Goal: Information Seeking & Learning: Learn about a topic

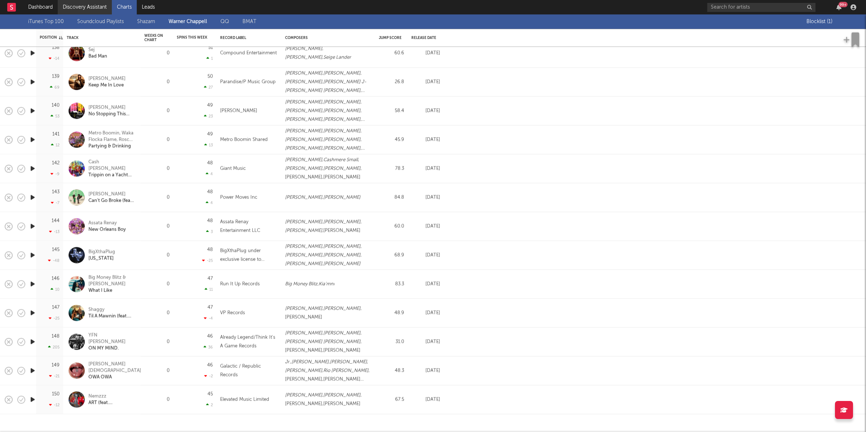
click at [105, 9] on link "Discovery Assistant" at bounding box center [85, 7] width 54 height 14
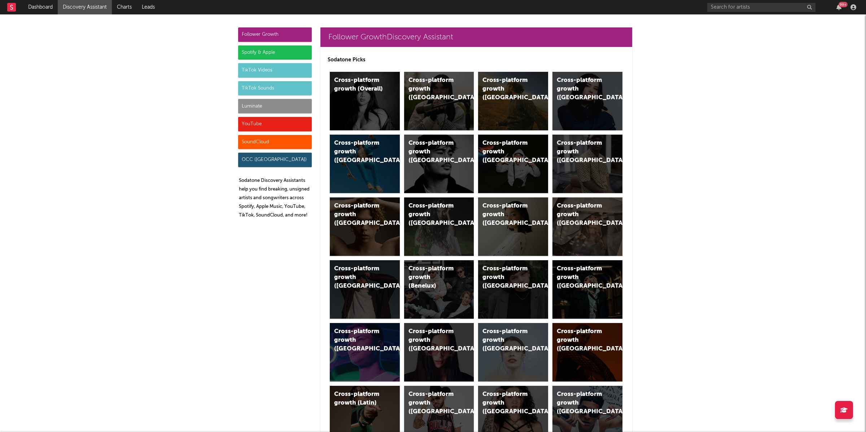
click at [295, 105] on div "Luminate" at bounding box center [275, 106] width 74 height 14
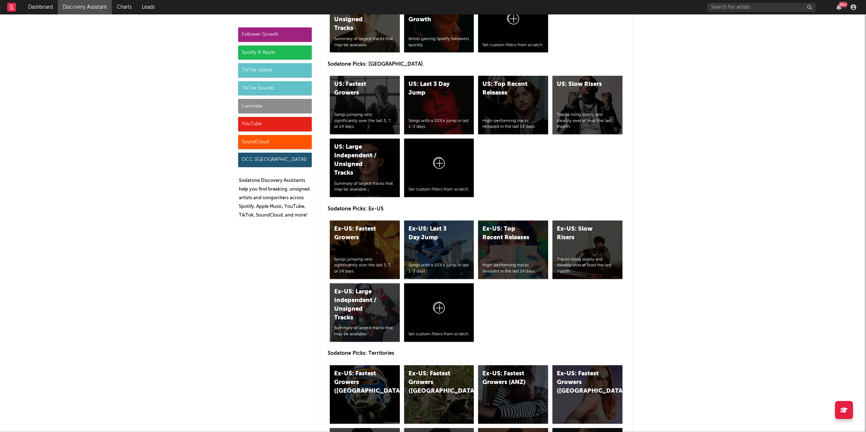
scroll to position [3387, 0]
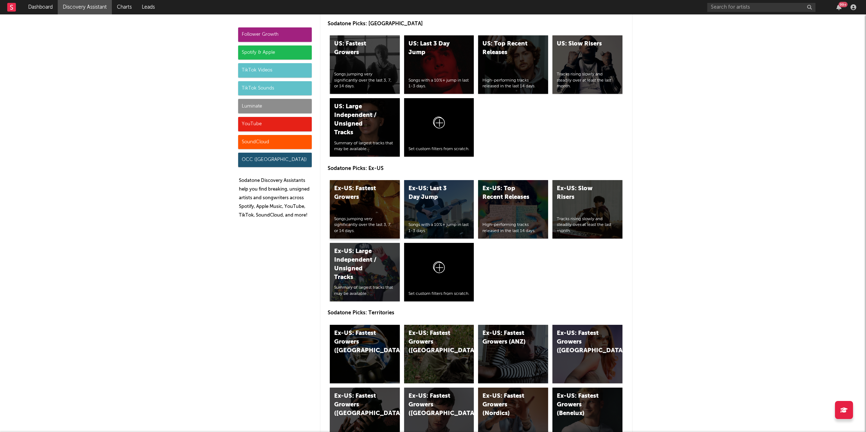
click at [362, 207] on div "Ex-US: Fastest Growers Songs jumping very significantly over the last 3, 7, or …" at bounding box center [365, 209] width 70 height 58
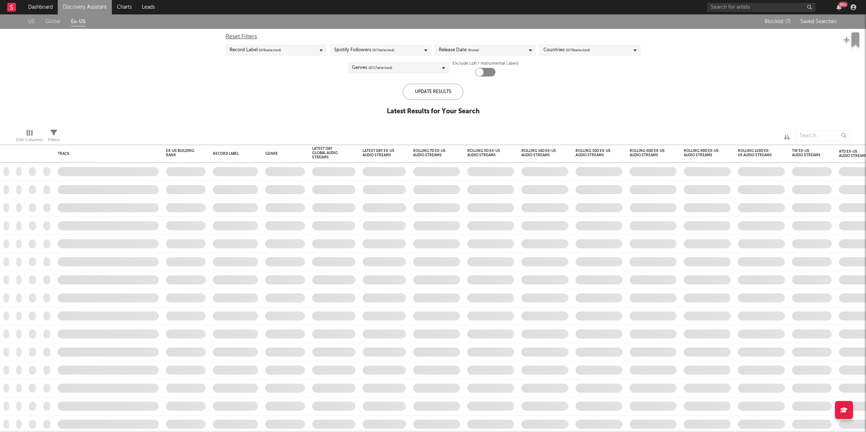
checkbox input "true"
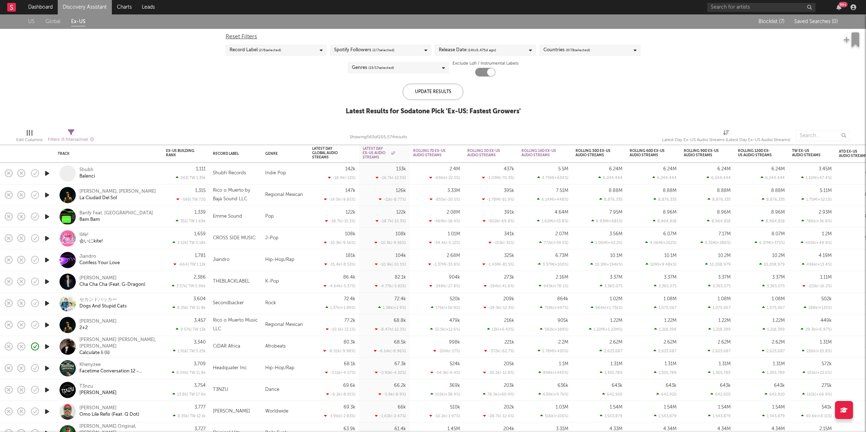
click at [47, 173] on icon "button" at bounding box center [47, 173] width 8 height 9
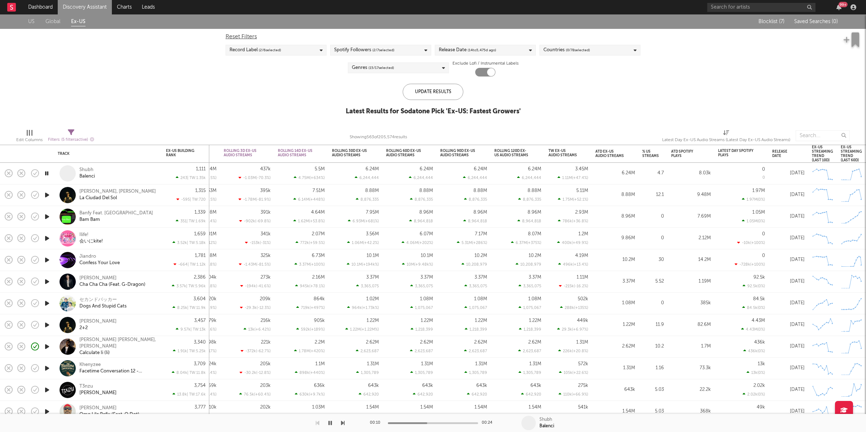
click at [342, 421] on icon "button" at bounding box center [343, 423] width 4 height 6
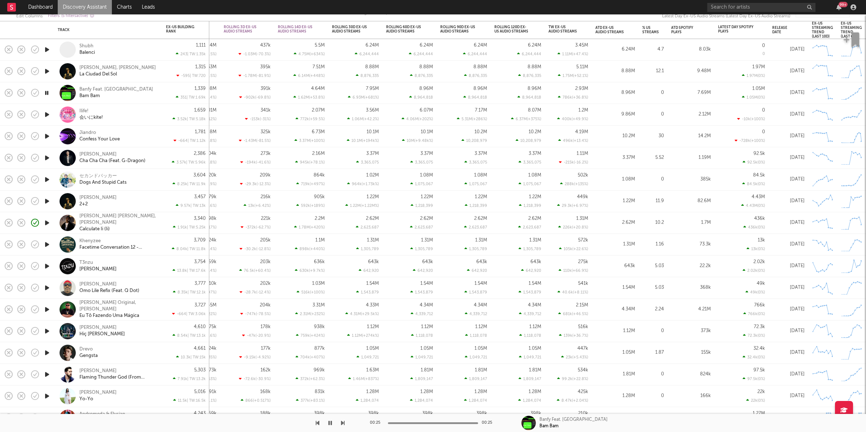
click at [344, 422] on icon "button" at bounding box center [343, 423] width 4 height 6
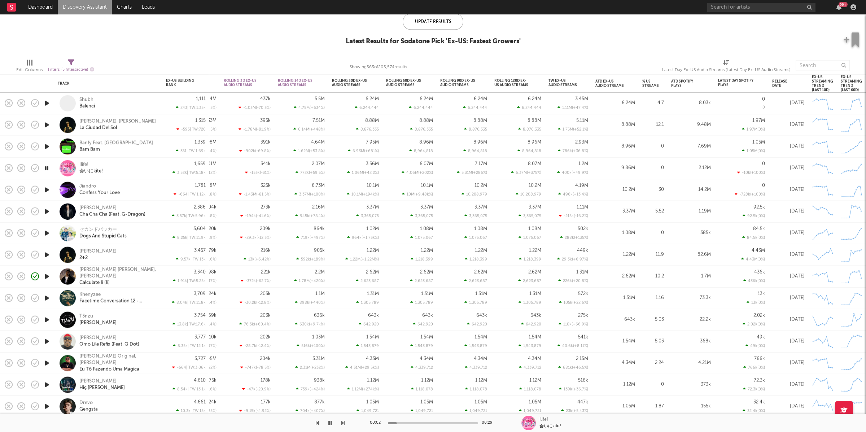
click at [752, 83] on div "Latest Day Spotify Plays" at bounding box center [736, 83] width 36 height 9
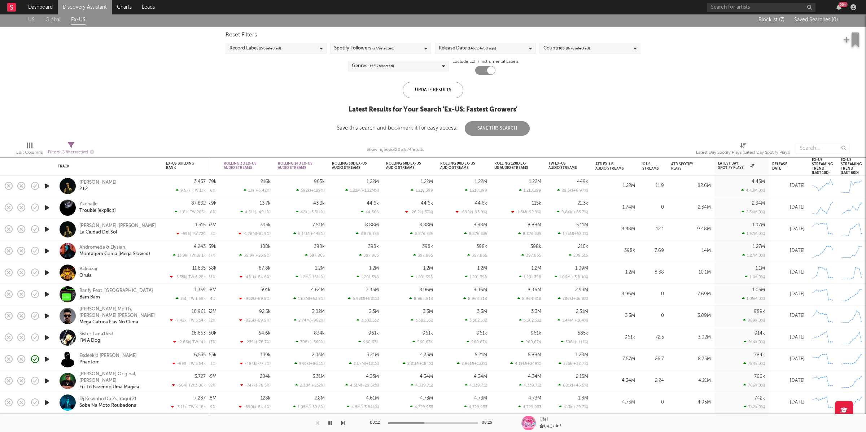
click at [46, 185] on icon "button" at bounding box center [47, 185] width 8 height 9
click at [45, 206] on icon "button" at bounding box center [47, 207] width 8 height 9
click at [47, 228] on icon "button" at bounding box center [47, 229] width 8 height 9
click at [48, 249] on icon "button" at bounding box center [47, 250] width 8 height 9
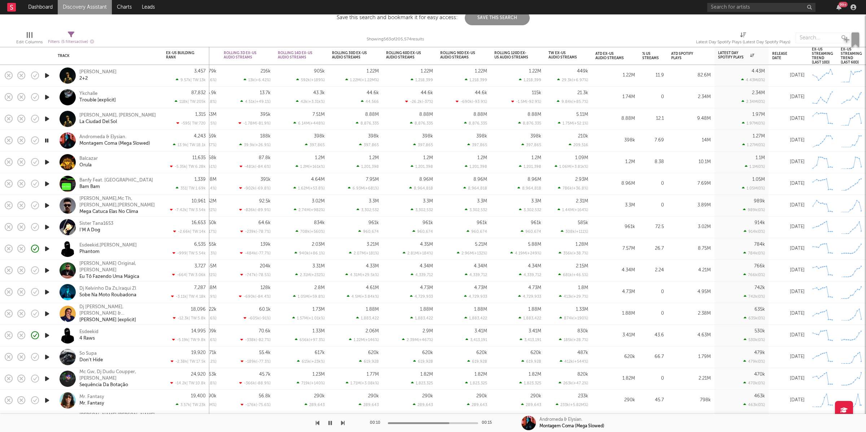
click at [47, 205] on icon "button" at bounding box center [47, 205] width 8 height 9
click at [47, 247] on icon "button" at bounding box center [47, 248] width 8 height 9
click at [46, 271] on icon "button" at bounding box center [47, 270] width 8 height 9
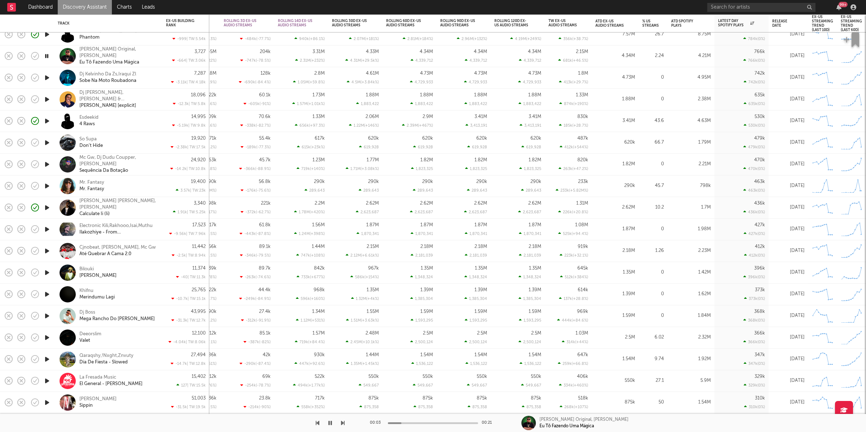
click at [48, 78] on icon "button" at bounding box center [47, 77] width 8 height 9
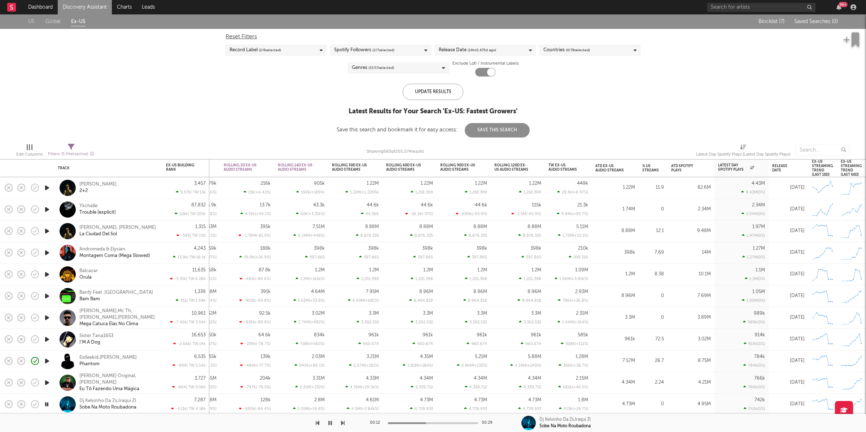
click at [81, 9] on link "Discovery Assistant" at bounding box center [85, 7] width 54 height 14
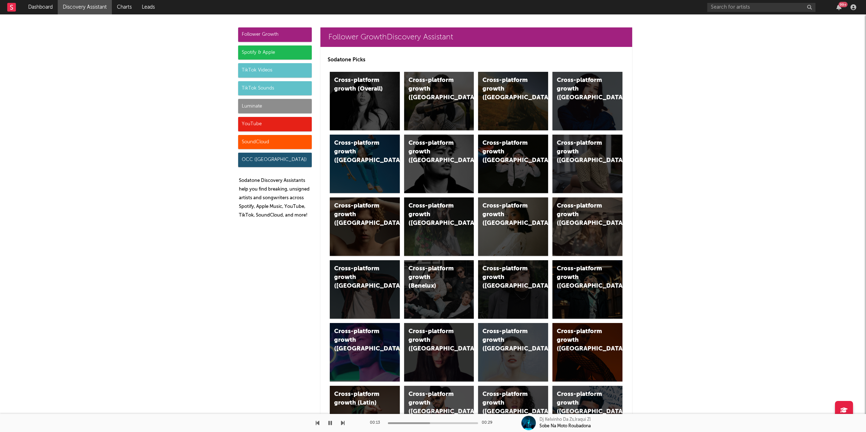
click at [275, 100] on div "Luminate" at bounding box center [275, 106] width 74 height 14
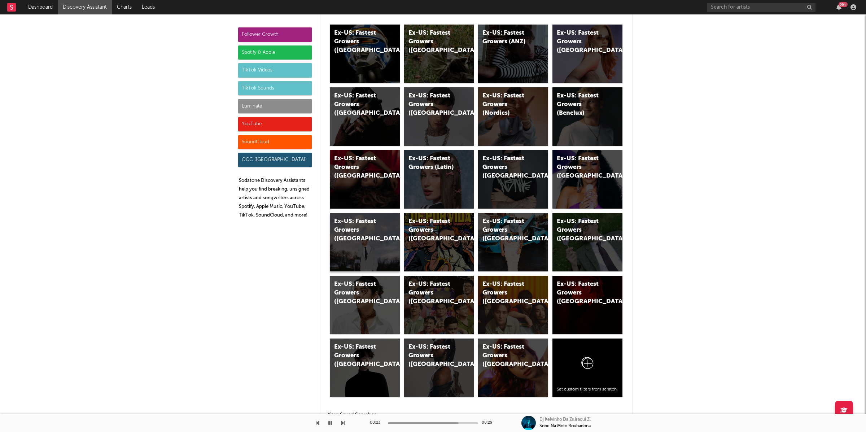
scroll to position [3685, 0]
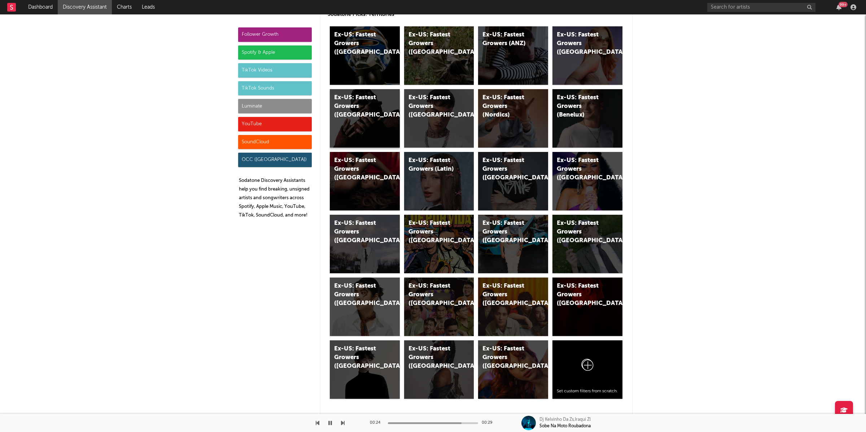
click at [364, 115] on div "Ex-US: Fastest Growers ([GEOGRAPHIC_DATA])" at bounding box center [358, 106] width 49 height 26
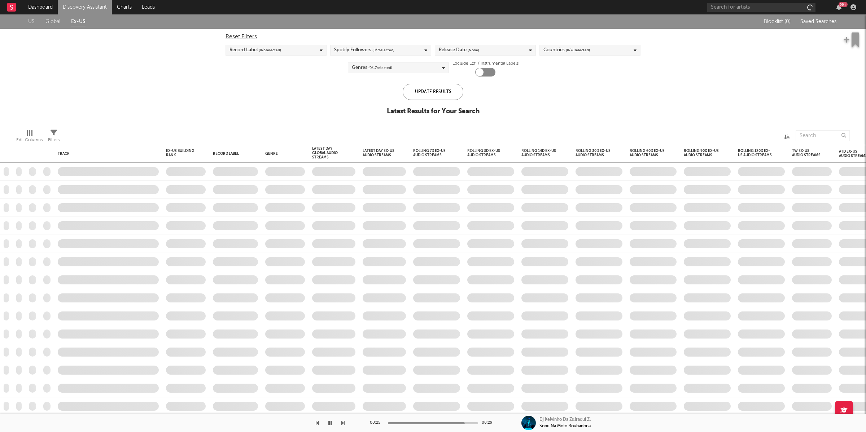
checkbox input "true"
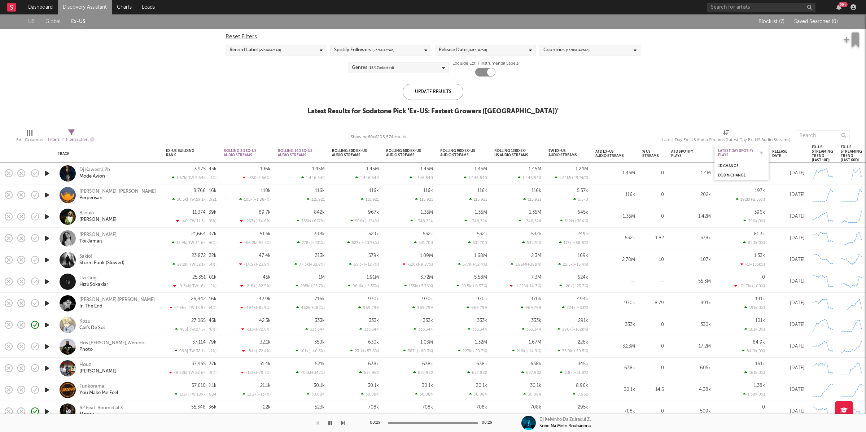
click at [752, 152] on div "Latest Day Spotify Plays" at bounding box center [736, 153] width 36 height 9
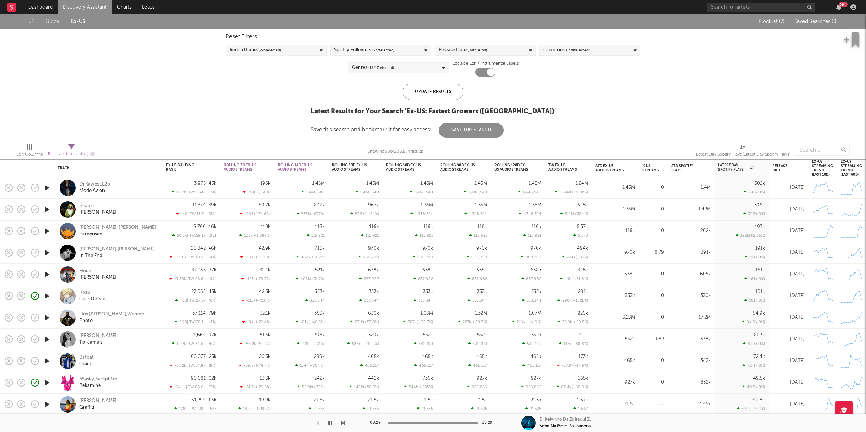
click at [71, 145] on icon at bounding box center [71, 147] width 6 height 6
select select "or"
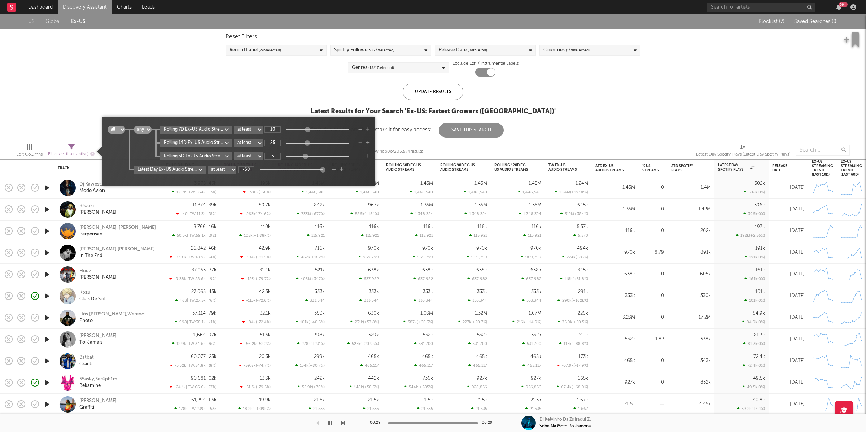
click at [334, 170] on icon "button" at bounding box center [334, 169] width 4 height 4
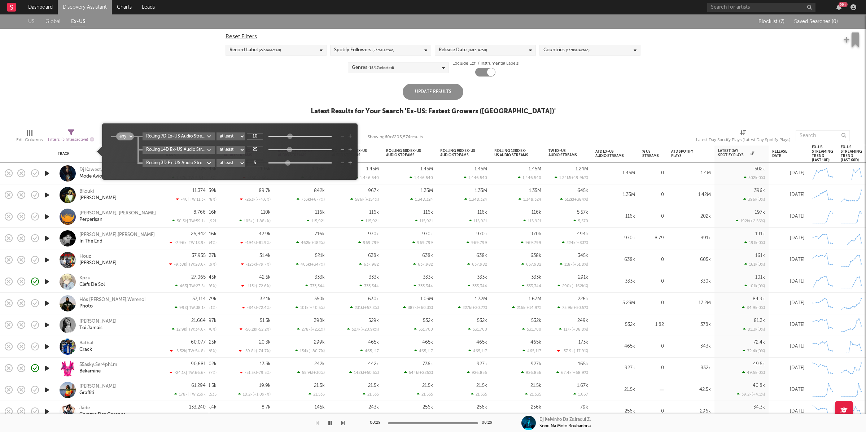
click at [178, 138] on body "Dashboard Discovery Assistant Charts Leads 99 + Notifications Settings Mark all…" at bounding box center [433, 216] width 866 height 432
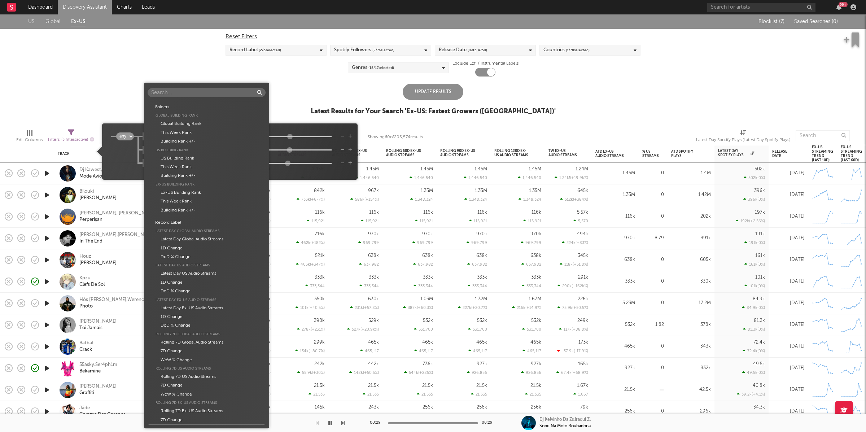
click at [332, 129] on div "Folders Global Building Rank Global Building Rank This Week Rank Building Rank …" at bounding box center [433, 216] width 866 height 432
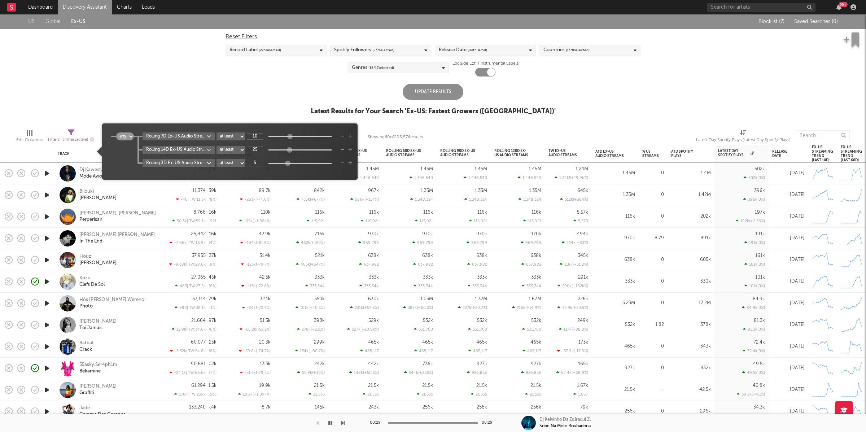
click at [341, 151] on div "Rolling 14D Ex-US Audio Streams Rolling 14 Day % Change at least at most betwee…" at bounding box center [247, 150] width 210 height 8
click at [343, 151] on icon "button" at bounding box center [343, 150] width 4 height 4
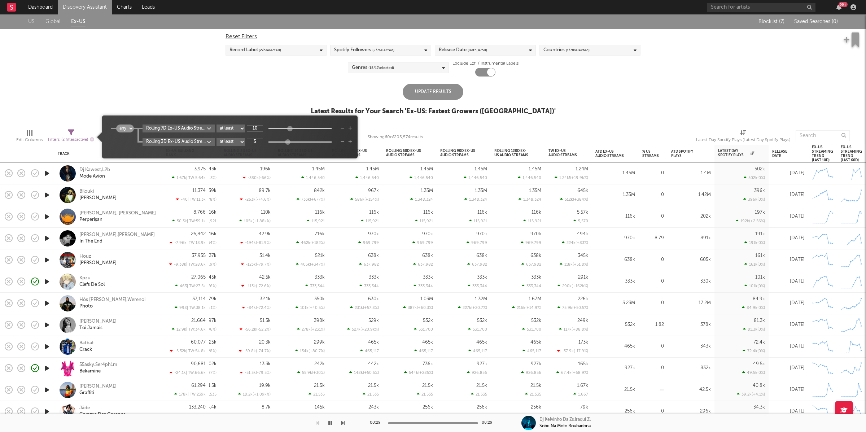
click at [344, 141] on icon "button" at bounding box center [343, 142] width 4 height 4
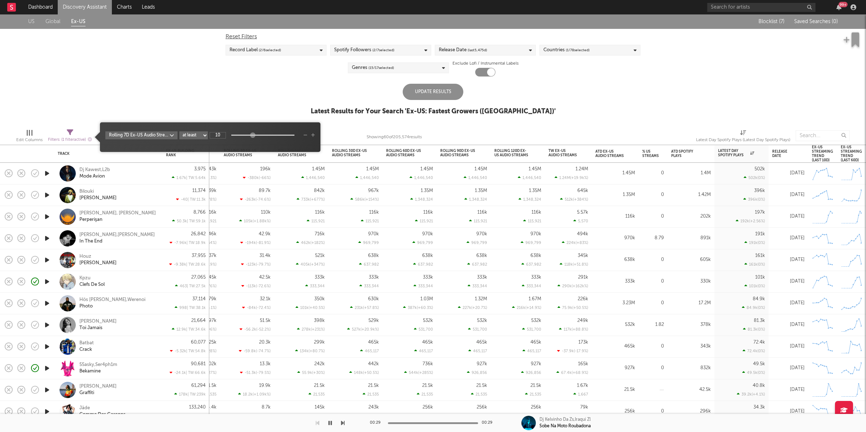
click at [161, 136] on body "Dashboard Discovery Assistant Charts Leads 99 + Notifications Settings Mark all…" at bounding box center [433, 216] width 866 height 432
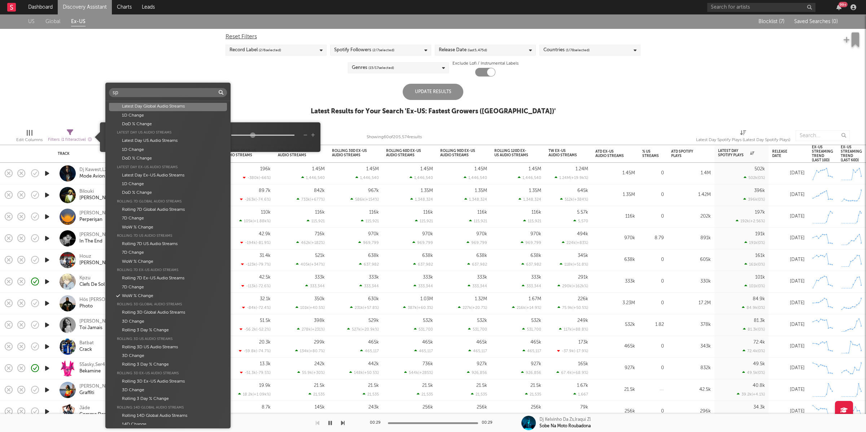
scroll to position [71, 0]
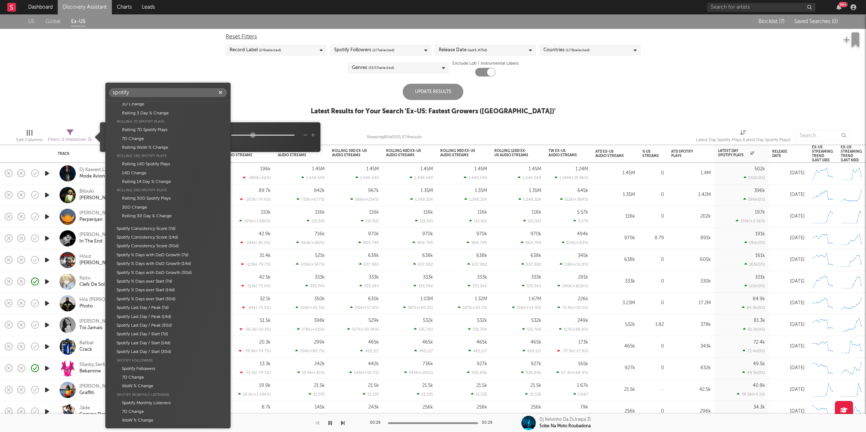
type input "spotify"
click at [167, 129] on div "Latest Day Spotify Plays" at bounding box center [168, 132] width 118 height 9
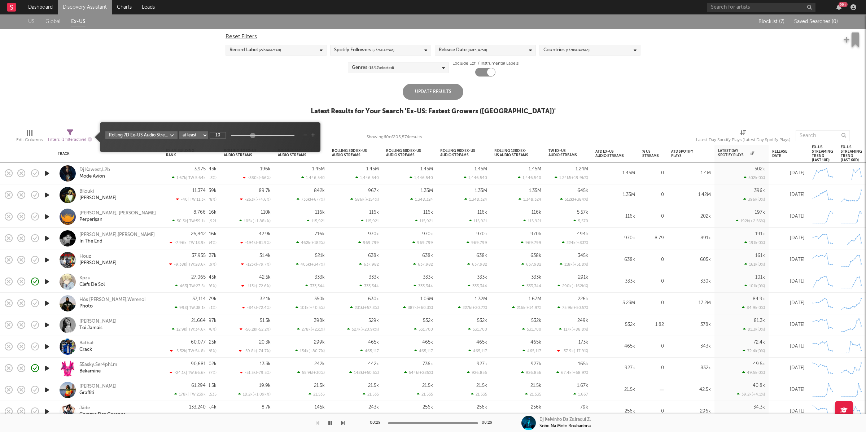
type input "-93"
click at [202, 136] on select "at least at most between" at bounding box center [193, 135] width 28 height 8
click at [179, 131] on select "at least at most between" at bounding box center [193, 135] width 28 height 8
select select "between"
click at [221, 133] on input "0" at bounding box center [218, 135] width 16 height 6
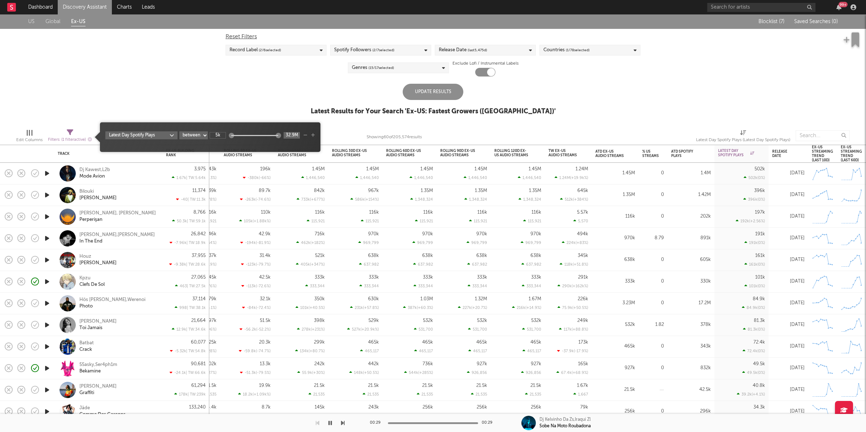
click at [290, 134] on input "32.9M" at bounding box center [292, 135] width 16 height 6
type input "5k"
click at [290, 134] on input "32.9M" at bounding box center [292, 135] width 16 height 6
click at [197, 136] on select "at least at most between" at bounding box center [193, 135] width 28 height 8
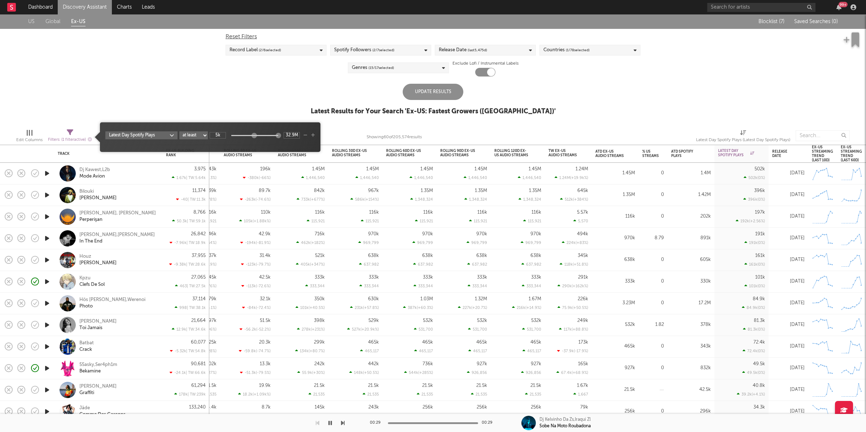
click at [179, 131] on select "at least at most between" at bounding box center [193, 135] width 28 height 8
select select "min"
click at [221, 135] on input "0" at bounding box center [218, 135] width 16 height 6
type input "5k"
click at [319, 93] on div "US Global Ex-US Blocklist ( 7 ) Saved Searches ( 0 ) Reset Filters Record Label…" at bounding box center [433, 68] width 866 height 109
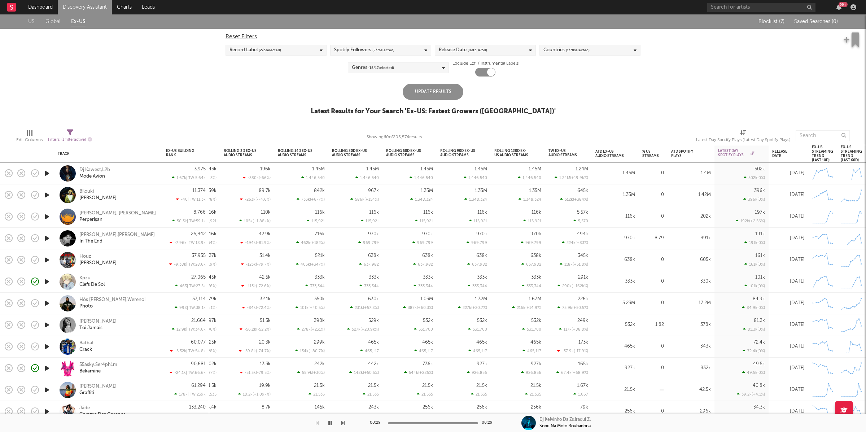
click at [421, 90] on div "Update Results" at bounding box center [433, 92] width 61 height 16
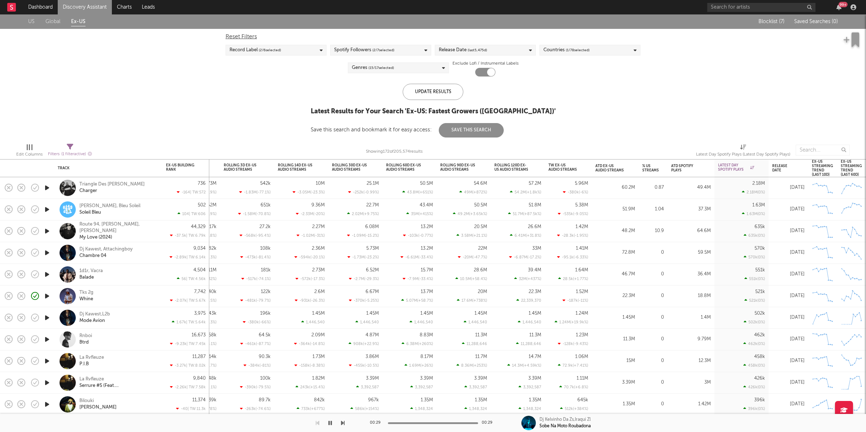
click at [48, 207] on icon "button" at bounding box center [47, 209] width 8 height 9
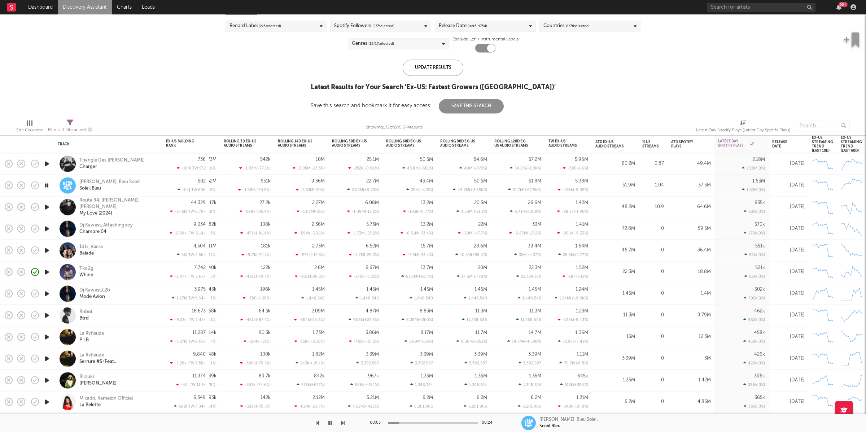
click at [45, 251] on icon "button" at bounding box center [47, 250] width 8 height 9
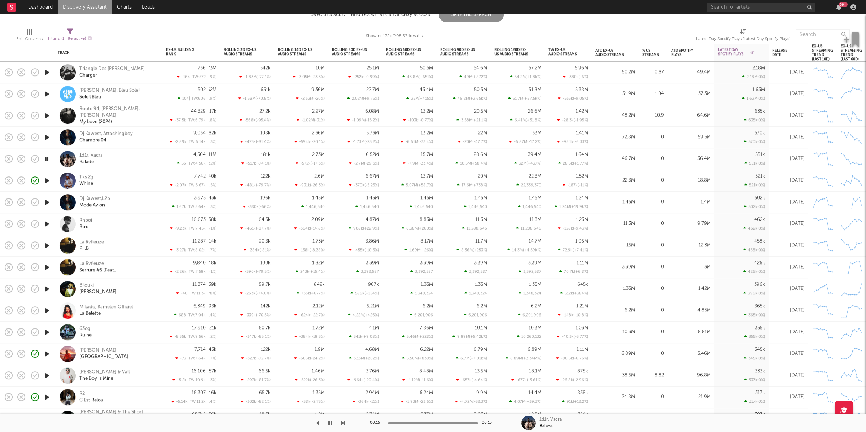
click at [46, 181] on icon "button" at bounding box center [47, 180] width 8 height 9
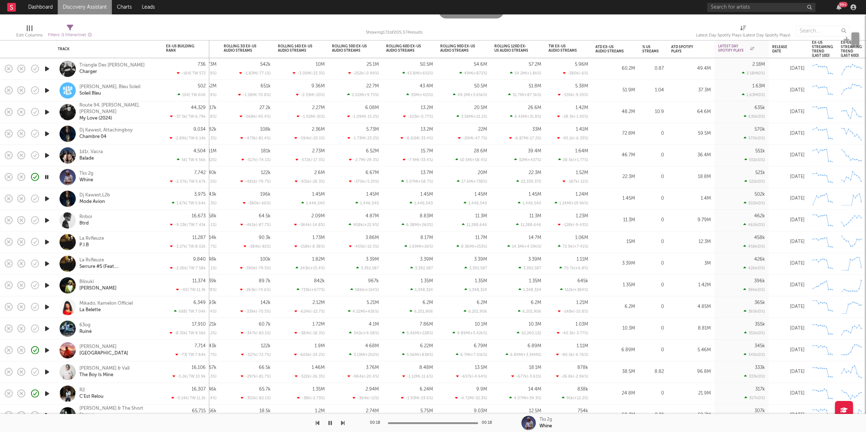
drag, startPoint x: 48, startPoint y: 222, endPoint x: 54, endPoint y: 236, distance: 15.4
click at [48, 222] on icon "button" at bounding box center [47, 220] width 8 height 9
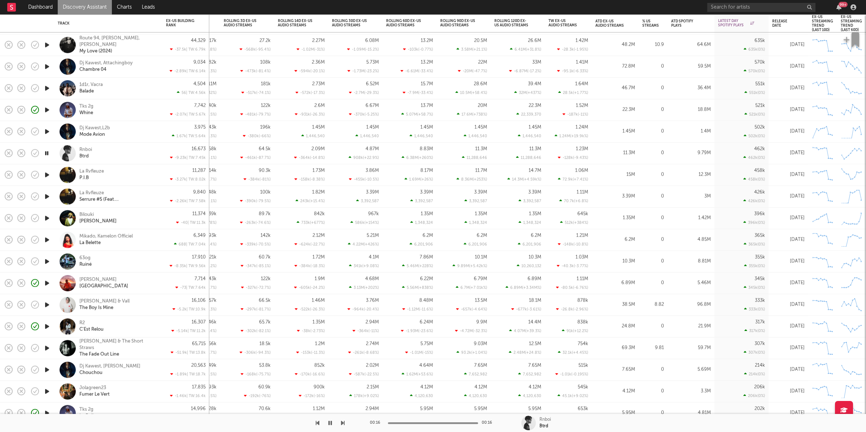
click at [48, 174] on icon "button" at bounding box center [47, 174] width 8 height 9
drag, startPoint x: 331, startPoint y: 423, endPoint x: 825, endPoint y: 286, distance: 512.2
click at [331, 423] on icon "button" at bounding box center [330, 423] width 4 height 6
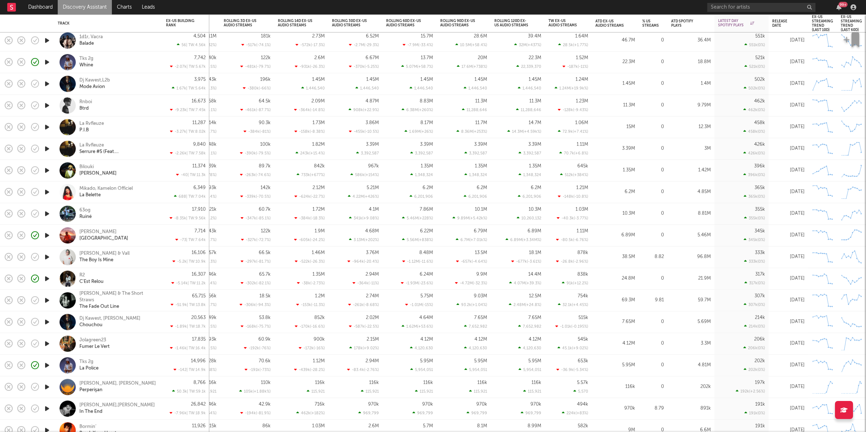
drag, startPoint x: 50, startPoint y: 171, endPoint x: 505, endPoint y: 175, distance: 454.9
click at [50, 171] on icon "button" at bounding box center [47, 170] width 8 height 9
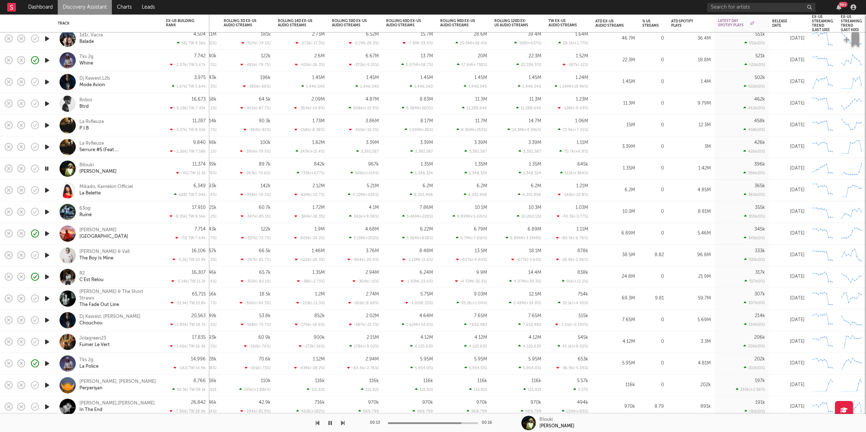
drag, startPoint x: 47, startPoint y: 188, endPoint x: 50, endPoint y: 189, distance: 3.6
click at [48, 189] on icon "button" at bounding box center [47, 190] width 8 height 9
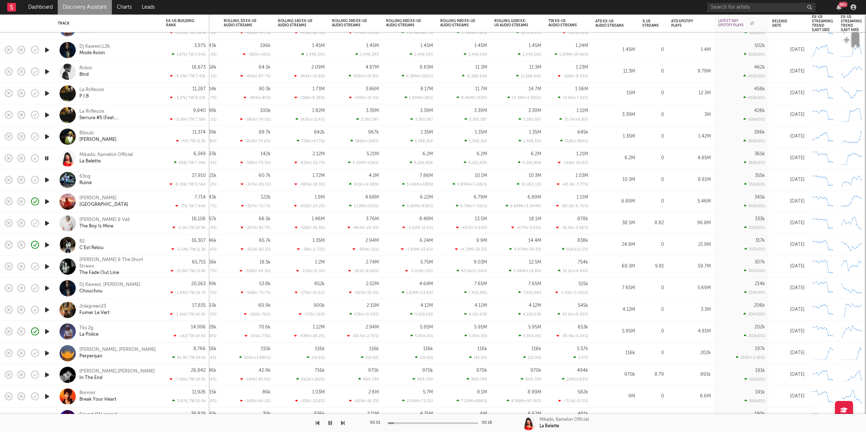
click at [50, 178] on icon "button" at bounding box center [47, 179] width 8 height 9
click at [329, 422] on icon "button" at bounding box center [330, 423] width 4 height 6
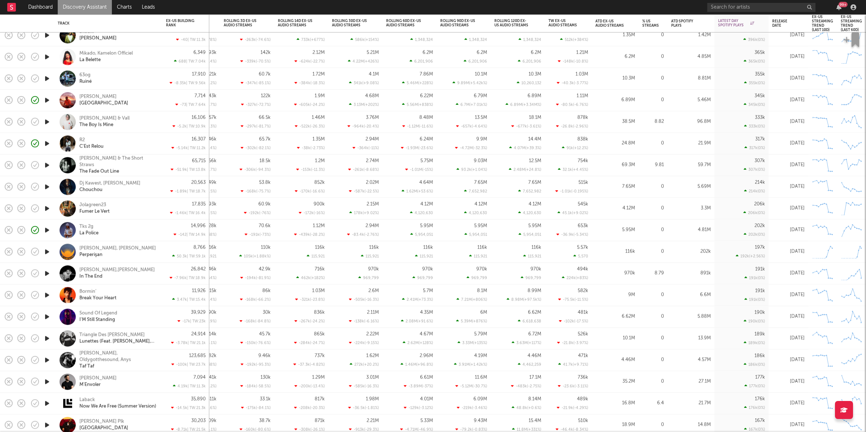
click at [46, 120] on icon "button" at bounding box center [47, 121] width 8 height 9
click at [45, 144] on icon "button" at bounding box center [47, 143] width 8 height 9
click at [46, 164] on icon "button" at bounding box center [47, 165] width 8 height 9
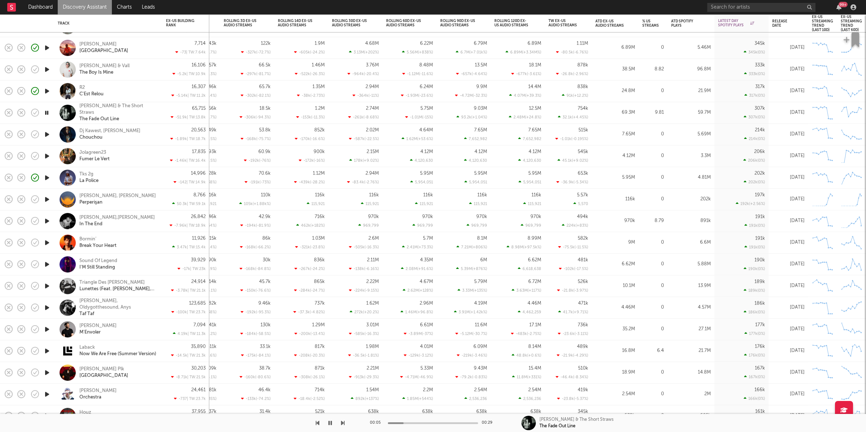
click at [47, 135] on icon "button" at bounding box center [47, 134] width 8 height 9
click at [48, 113] on icon "button" at bounding box center [47, 112] width 8 height 9
click at [345, 422] on div "00:29 00:29 Phoebe Killdeer & The Short Straws The Fade Out Line" at bounding box center [433, 423] width 866 height 18
click at [343, 422] on icon "button" at bounding box center [343, 423] width 4 height 6
click at [340, 421] on div at bounding box center [172, 423] width 344 height 18
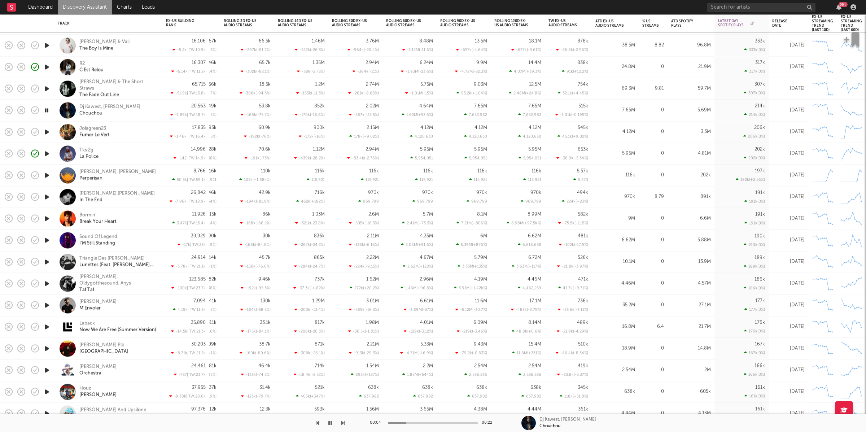
click at [46, 131] on icon "button" at bounding box center [47, 131] width 8 height 9
click at [330, 422] on icon "button" at bounding box center [330, 423] width 4 height 6
click at [46, 176] on icon "button" at bounding box center [47, 175] width 8 height 9
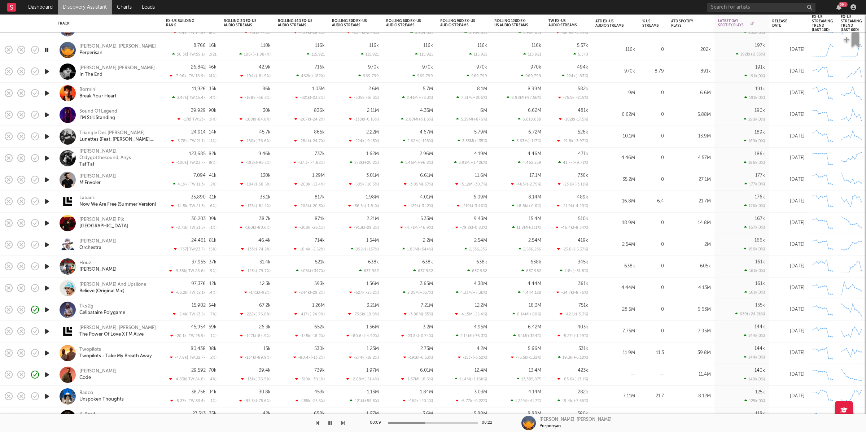
click at [343, 421] on icon "button" at bounding box center [343, 423] width 4 height 6
click at [342, 422] on icon "button" at bounding box center [343, 423] width 4 height 6
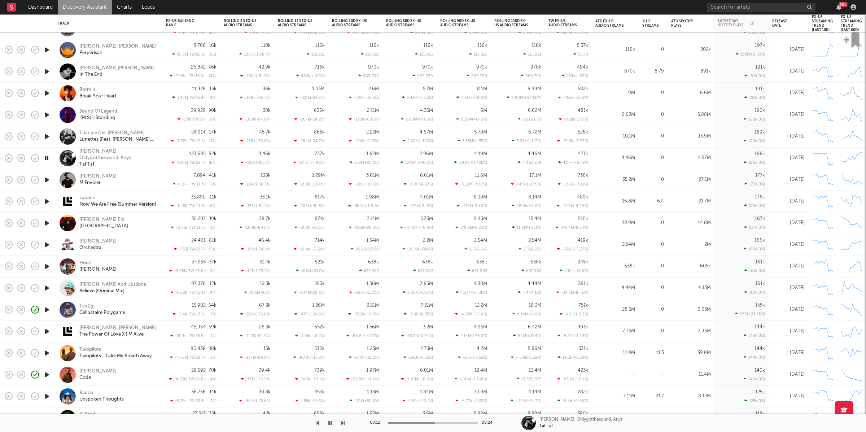
click at [47, 158] on icon "button" at bounding box center [46, 158] width 7 height 9
click at [44, 183] on icon "button" at bounding box center [47, 179] width 8 height 9
click at [341, 425] on icon "button" at bounding box center [343, 423] width 4 height 6
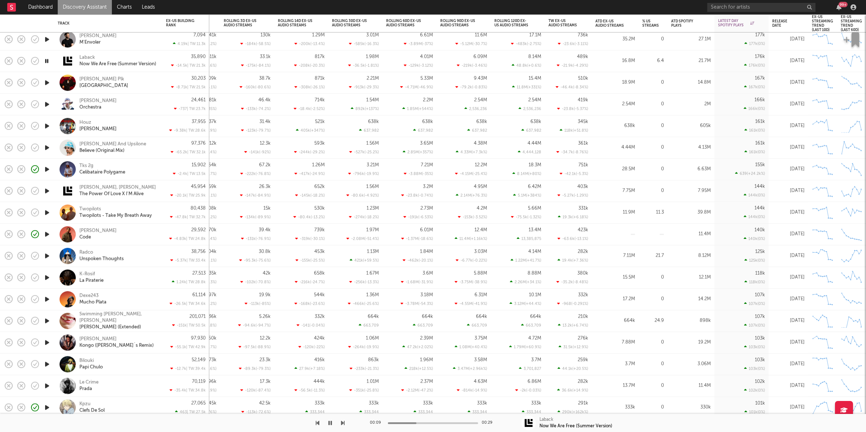
click at [342, 424] on icon "button" at bounding box center [343, 423] width 4 height 6
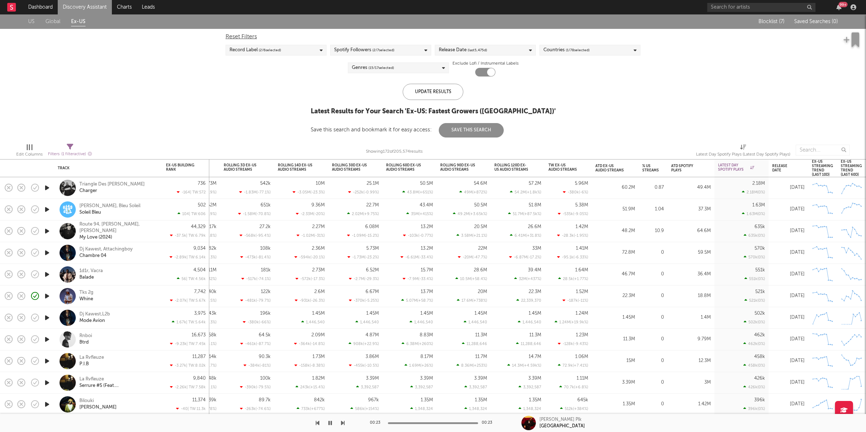
click at [71, 146] on icon at bounding box center [70, 147] width 6 height 6
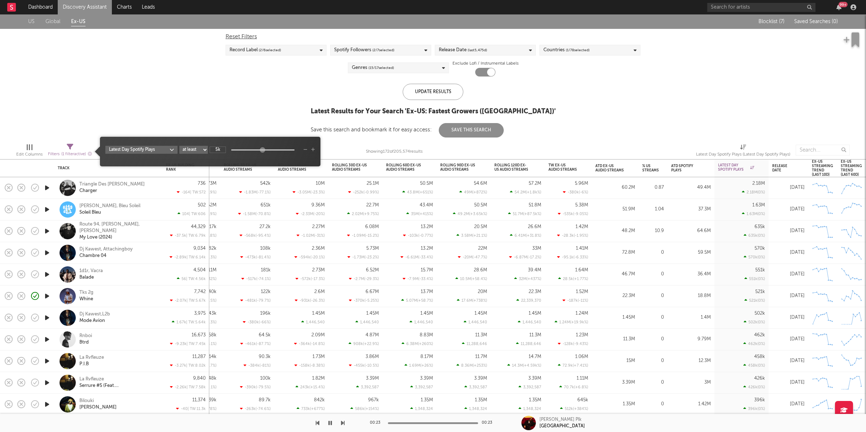
click at [184, 151] on select "at least at most between" at bounding box center [193, 150] width 28 height 8
click at [179, 146] on select "at least at most between" at bounding box center [193, 150] width 28 height 8
select select "between"
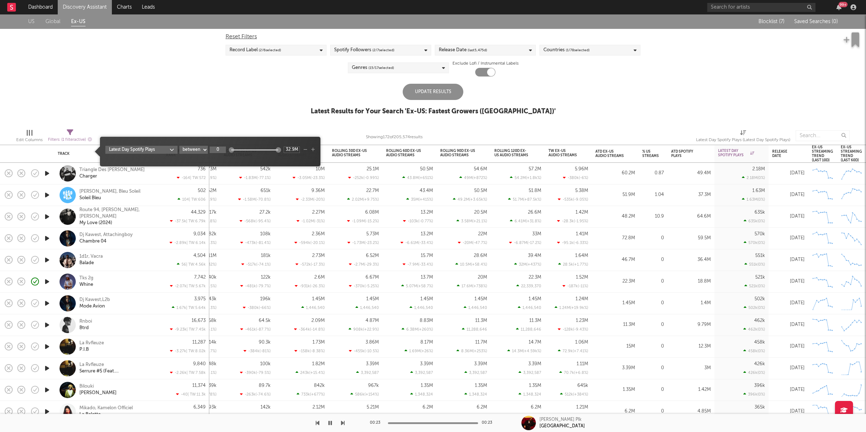
click at [221, 150] on input "0" at bounding box center [218, 149] width 16 height 6
click at [294, 148] on div "Latest Day Spotify Plays at least at most between 5K 32.9M" at bounding box center [210, 152] width 220 height 30
type input "5k"
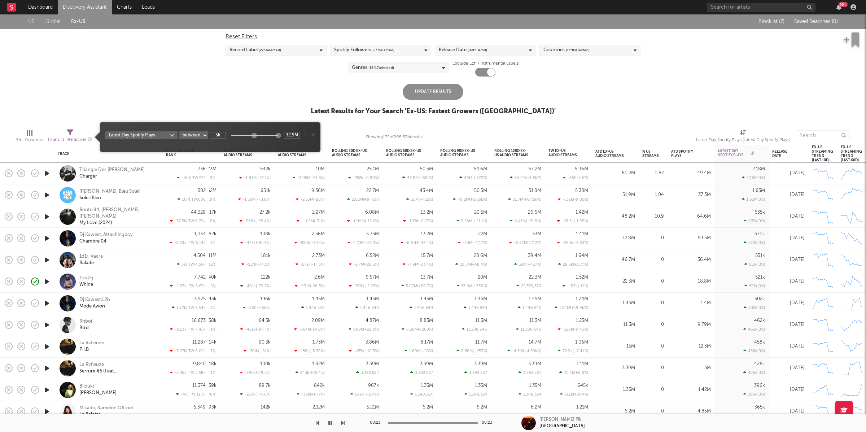
click at [294, 149] on div "Latest Day Spotify Plays at least at most between 5k 32.9M" at bounding box center [210, 137] width 220 height 30
click at [290, 133] on input "32.9M" at bounding box center [292, 135] width 16 height 6
type input "5M"
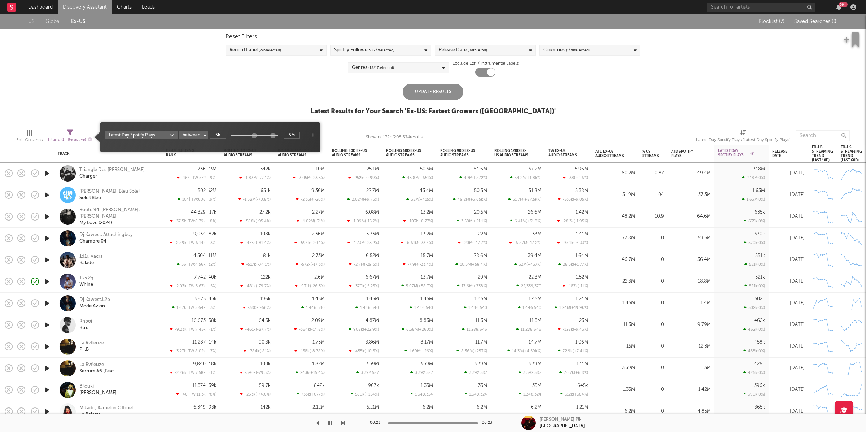
click at [316, 134] on span "Latest Day Spotify Plays at least at most between 5k 5M" at bounding box center [210, 137] width 220 height 22
click at [314, 135] on icon "button" at bounding box center [313, 135] width 4 height 4
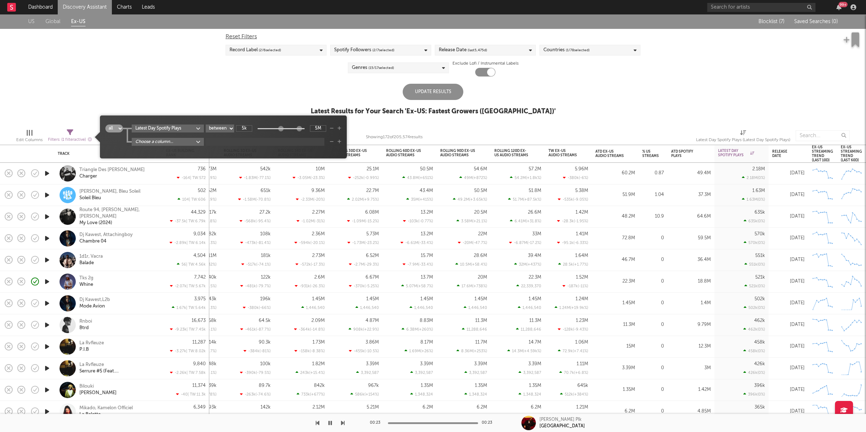
click at [155, 148] on div "all any Latest Day Spotify Plays at least at most between 5k 5M Choose a column…" at bounding box center [223, 139] width 236 height 30
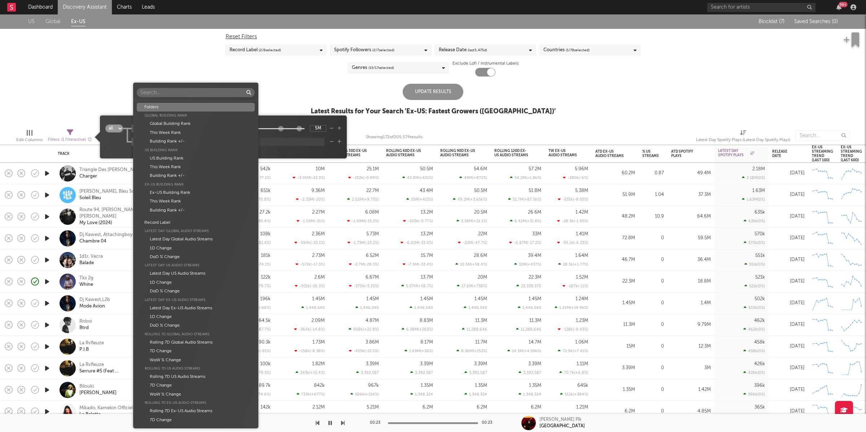
click at [164, 142] on body "Dashboard Discovery Assistant Charts Leads 99 + Notifications Settings Mark all…" at bounding box center [433, 216] width 866 height 432
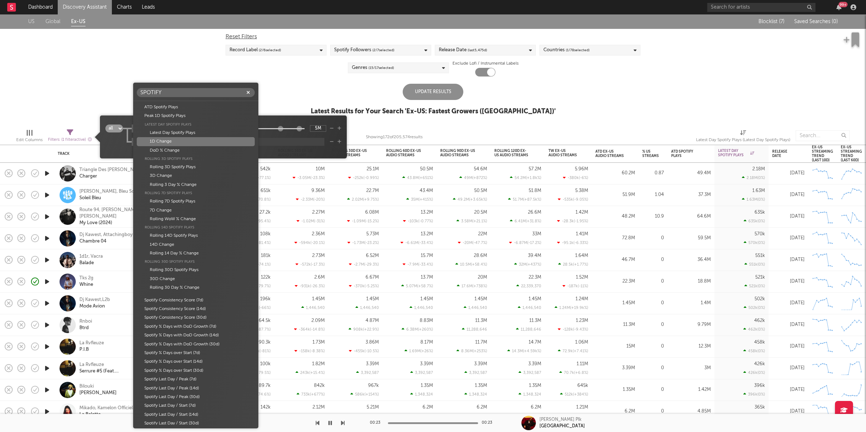
type input "SPOTIFY"
click at [195, 141] on div "1D Change" at bounding box center [196, 141] width 118 height 9
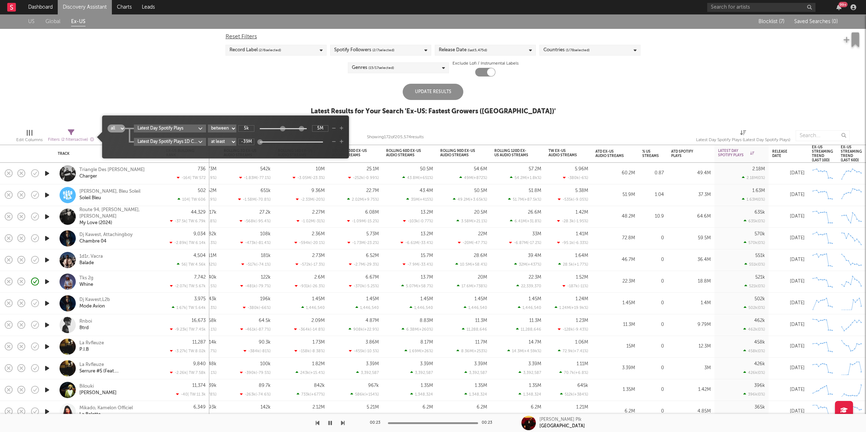
click at [226, 136] on div "Latest Day Spotify Plays at least at most between 5k 5M Latest Day Spotify Play…" at bounding box center [234, 134] width 218 height 21
click at [226, 145] on select "at least at most between" at bounding box center [222, 142] width 28 height 8
click at [209, 138] on select "at least at most between" at bounding box center [222, 142] width 28 height 8
select select "between"
click at [249, 142] on input "-39M" at bounding box center [246, 142] width 16 height 6
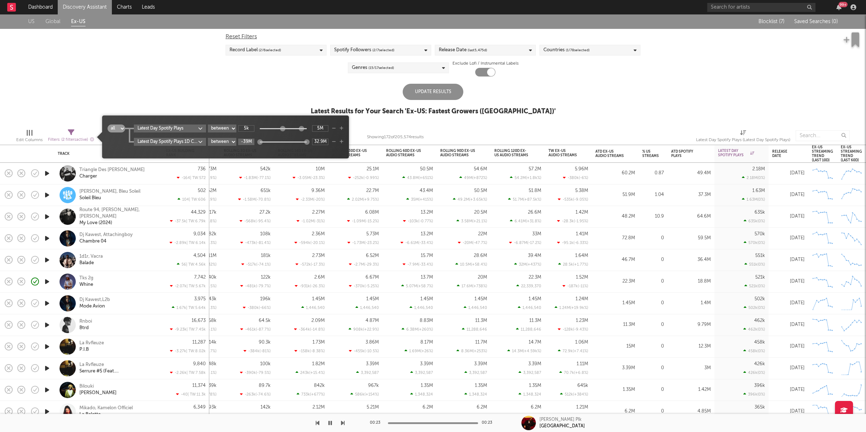
click at [249, 142] on input "-39M" at bounding box center [246, 142] width 16 height 6
type input "5k"
click at [323, 142] on input "32.9M" at bounding box center [320, 142] width 16 height 6
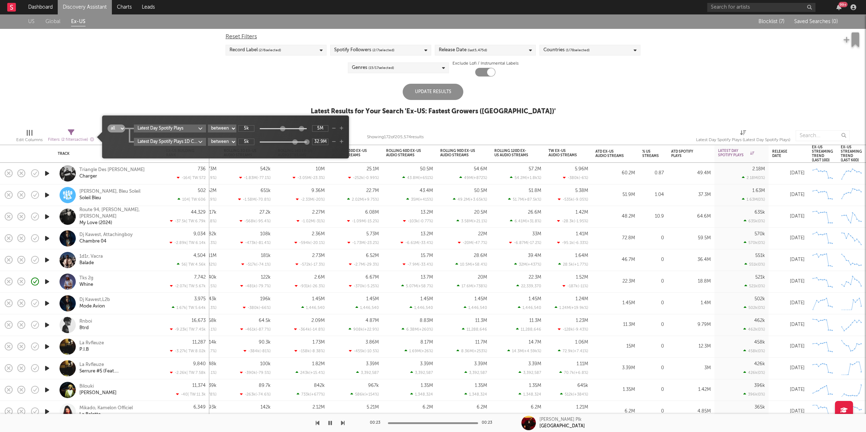
click at [199, 140] on body "Dashboard Discovery Assistant Charts Leads 99 + Notifications Settings Mark all…" at bounding box center [433, 216] width 866 height 432
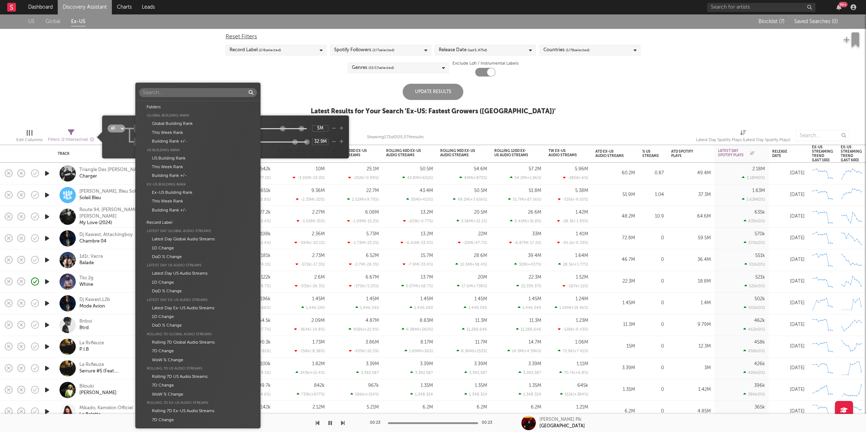
scroll to position [1254, 0]
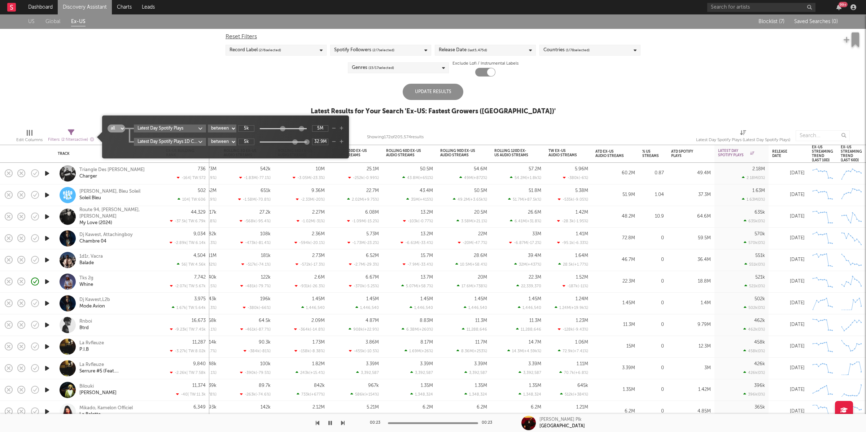
click at [299, 150] on div "Folders Global Building Rank Global Building Rank This Week Rank Building Rank …" at bounding box center [433, 216] width 866 height 432
click at [324, 142] on input "32.9M" at bounding box center [320, 142] width 16 height 6
type input "200k"
click at [302, 81] on div "US Global Ex-US Blocklist ( 7 ) Saved Searches ( 0 ) Reset Filters Record Label…" at bounding box center [433, 68] width 866 height 109
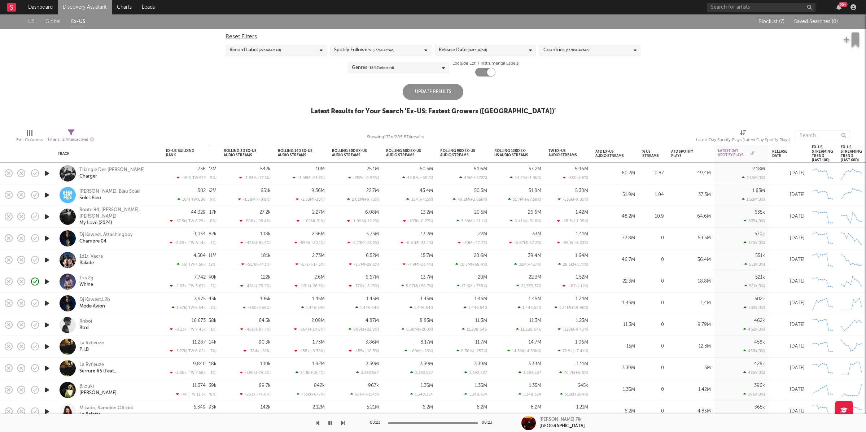
click at [438, 90] on div "Update Results" at bounding box center [433, 92] width 61 height 16
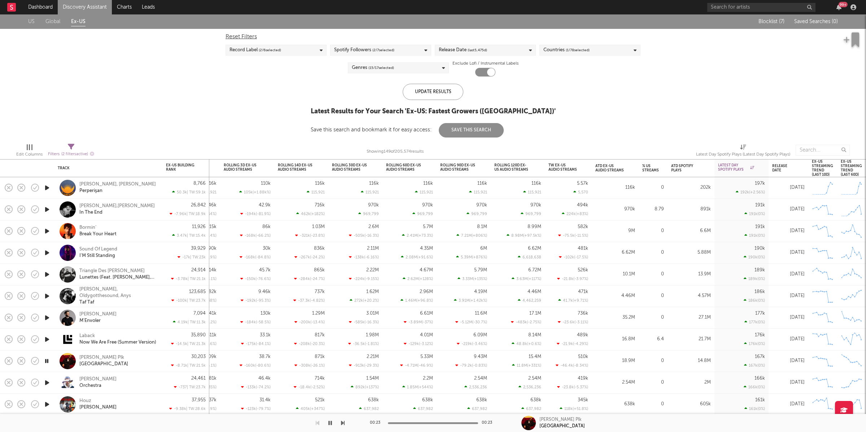
click at [69, 145] on icon at bounding box center [71, 147] width 6 height 6
select select "between"
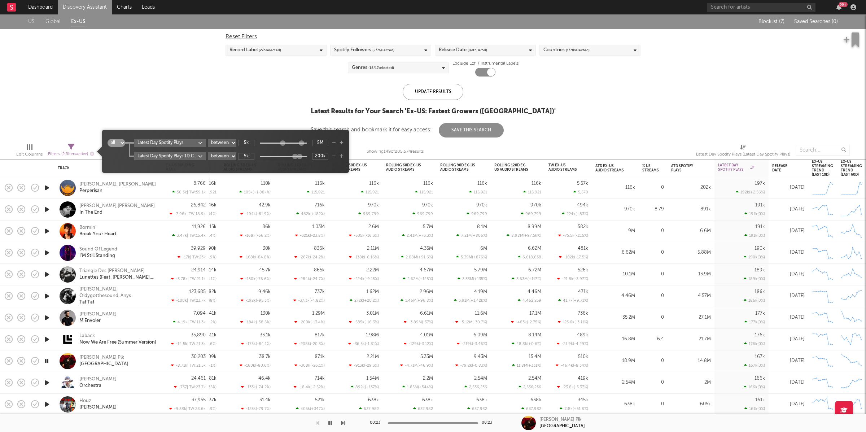
click at [334, 158] on icon "button" at bounding box center [334, 156] width 4 height 4
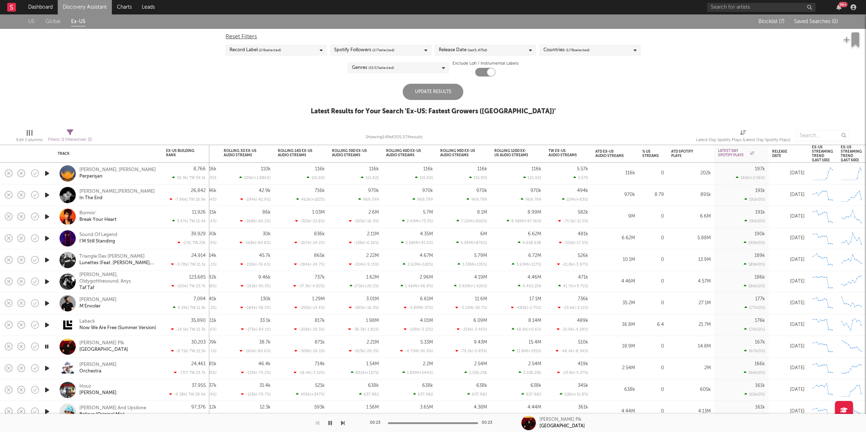
click at [637, 107] on div "US Global Ex-US Blocklist ( 7 ) Saved Searches ( 0 ) Reset Filters Record Label…" at bounding box center [433, 68] width 866 height 109
click at [420, 96] on div "Update Results" at bounding box center [433, 92] width 61 height 16
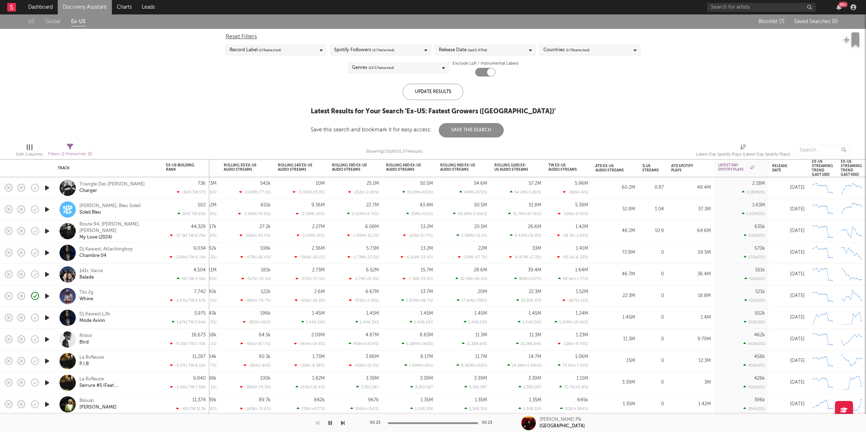
select select "between"
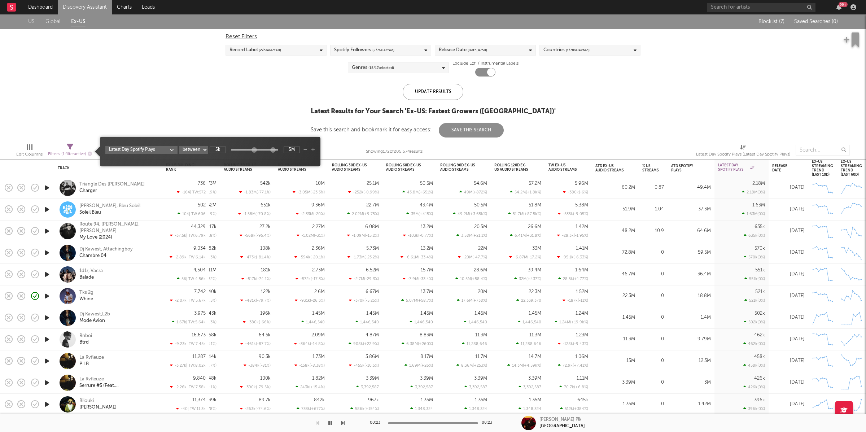
click at [68, 145] on icon at bounding box center [70, 147] width 6 height 6
click at [293, 149] on input "5M" at bounding box center [292, 149] width 16 height 6
type input "200k"
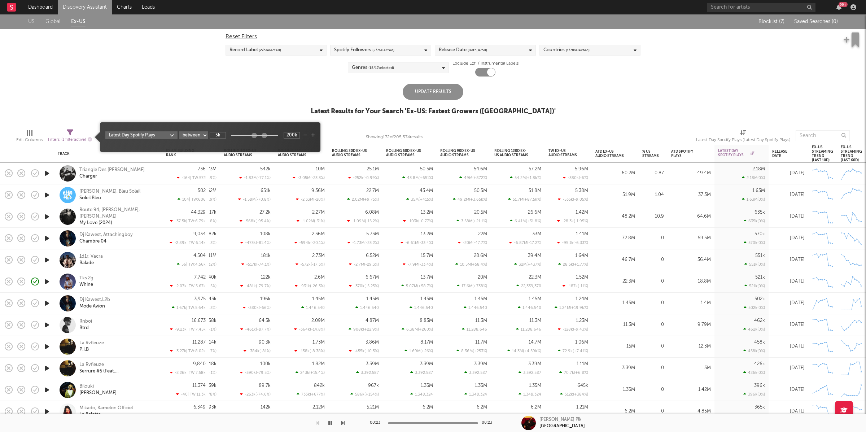
click at [430, 98] on div "Update Results" at bounding box center [433, 92] width 61 height 16
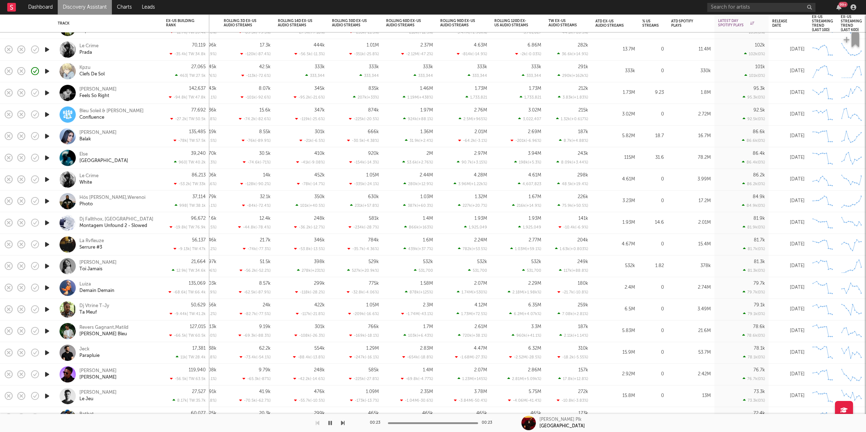
drag, startPoint x: 50, startPoint y: 157, endPoint x: 97, endPoint y: 157, distance: 46.9
click at [50, 157] on icon "button" at bounding box center [47, 157] width 8 height 9
click at [47, 179] on icon "button" at bounding box center [47, 179] width 8 height 9
click at [47, 201] on icon "button" at bounding box center [47, 201] width 8 height 9
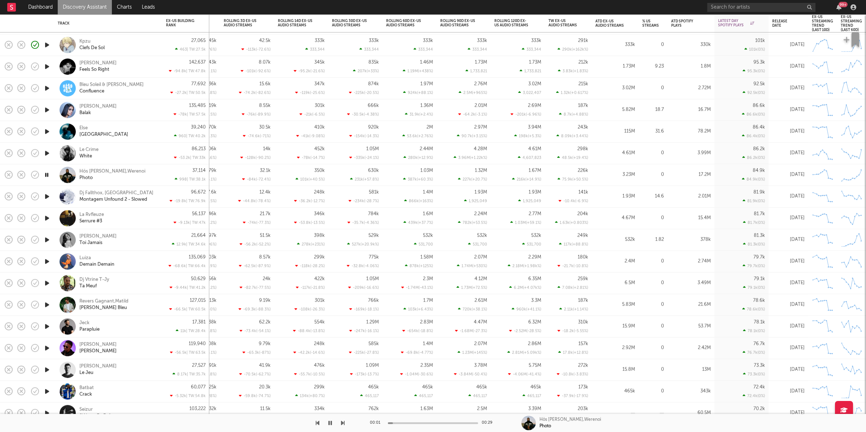
click at [45, 196] on icon "button" at bounding box center [47, 196] width 8 height 9
click at [48, 215] on icon "button" at bounding box center [47, 216] width 8 height 9
click at [47, 238] on icon "button" at bounding box center [47, 237] width 8 height 9
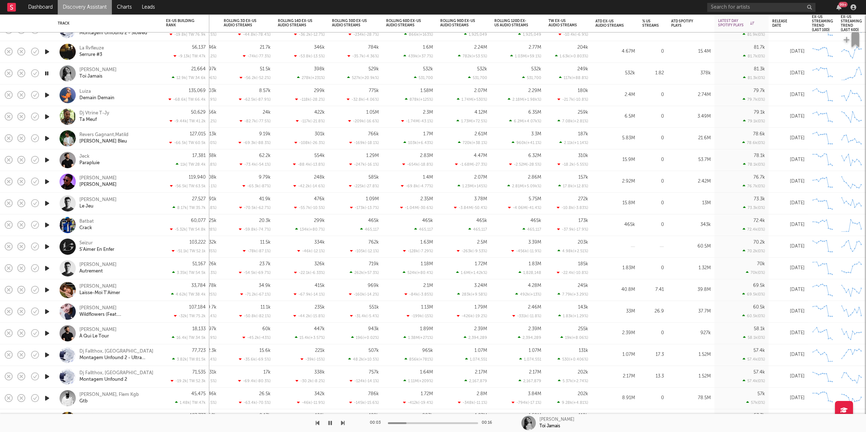
click at [47, 94] on icon "button" at bounding box center [47, 95] width 8 height 9
click at [343, 421] on icon "button" at bounding box center [343, 423] width 4 height 6
click at [78, 5] on link "Discovery Assistant" at bounding box center [85, 7] width 54 height 14
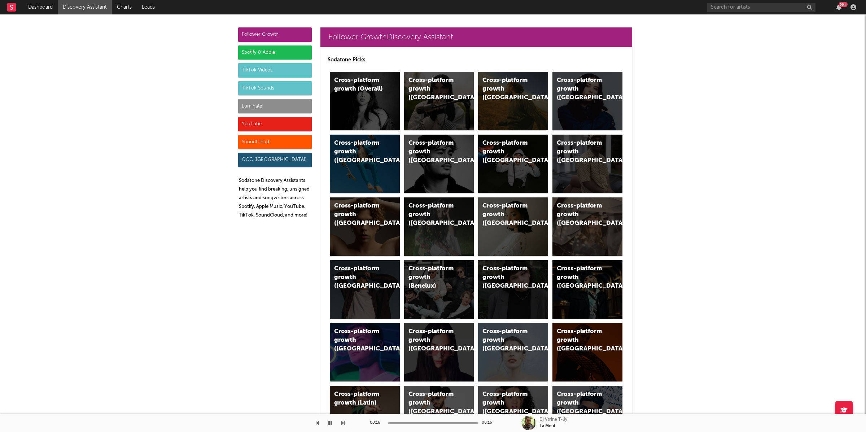
drag, startPoint x: 262, startPoint y: 83, endPoint x: 376, endPoint y: 73, distance: 114.5
click at [262, 83] on div "TikTok Sounds" at bounding box center [275, 88] width 74 height 14
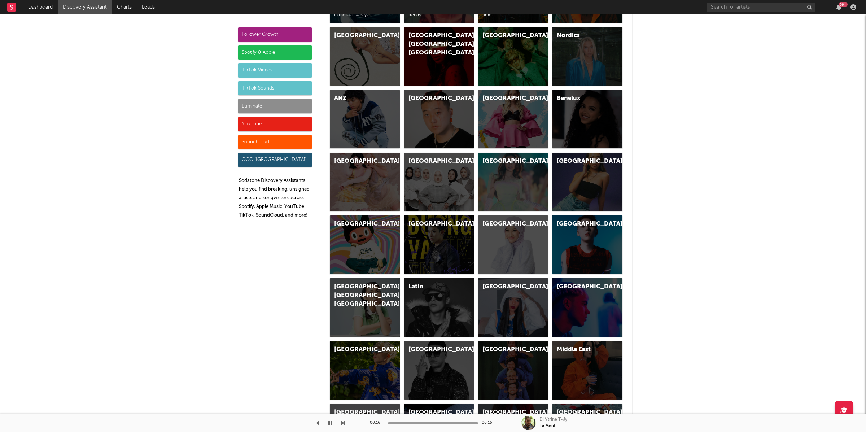
scroll to position [2482, 0]
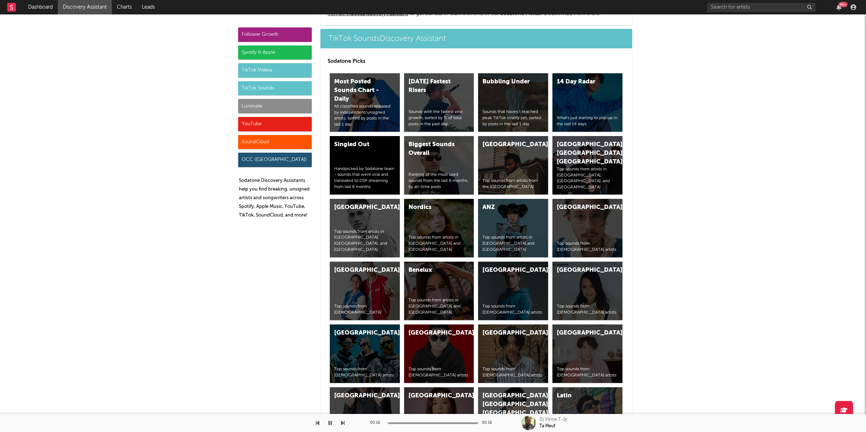
click at [252, 69] on div "TikTok Videos" at bounding box center [275, 70] width 74 height 14
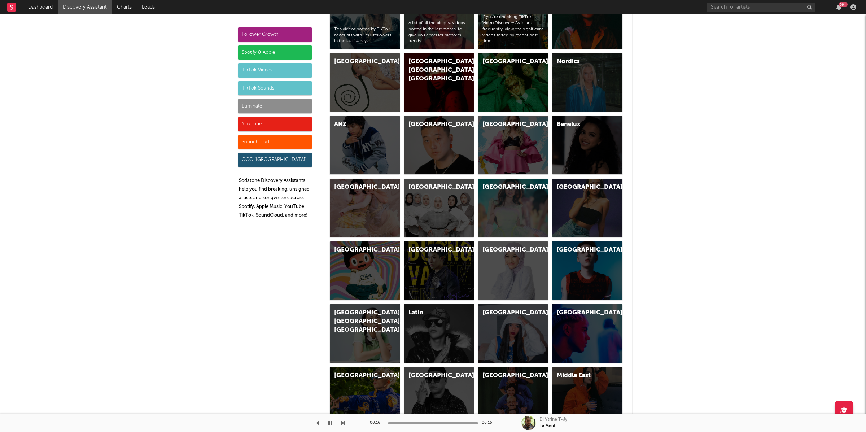
click at [273, 90] on div "TikTok Sounds" at bounding box center [275, 88] width 74 height 14
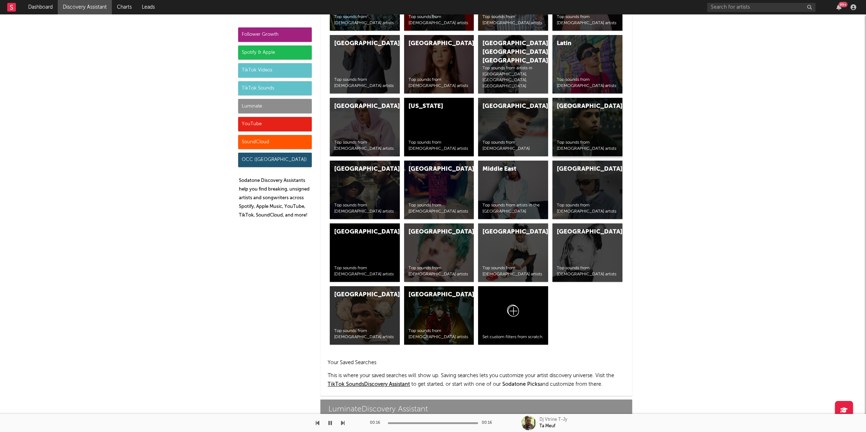
scroll to position [2833, 0]
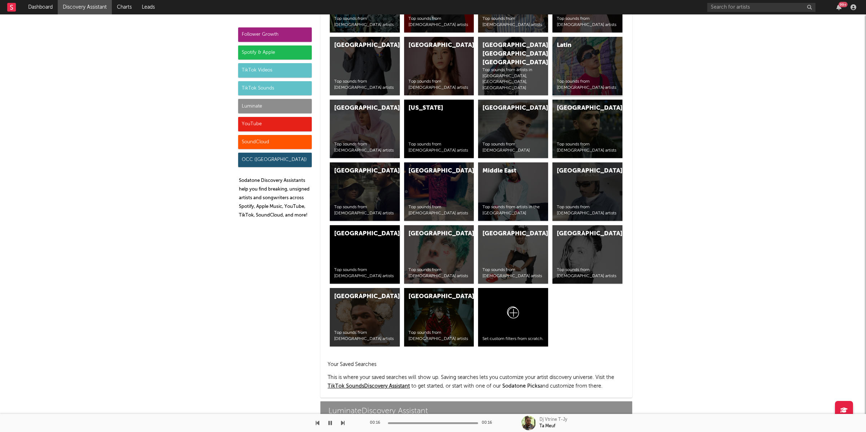
click at [588, 70] on div "Latin Top sounds from Latin artists" at bounding box center [587, 66] width 70 height 58
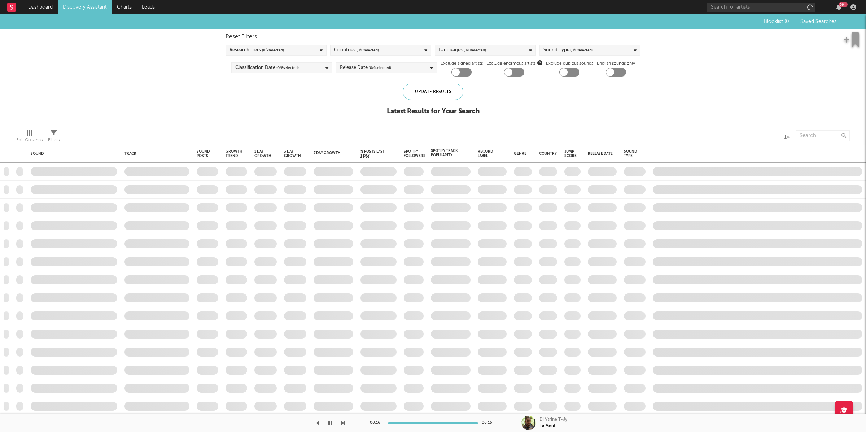
checkbox input "true"
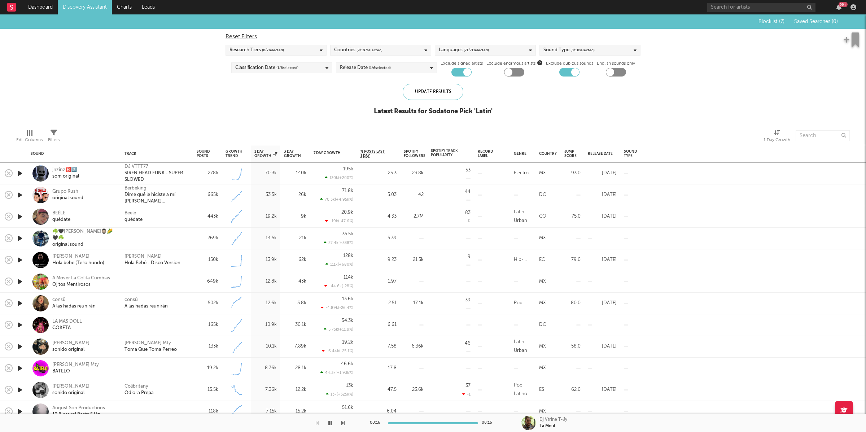
click at [18, 172] on icon "button" at bounding box center [20, 173] width 8 height 9
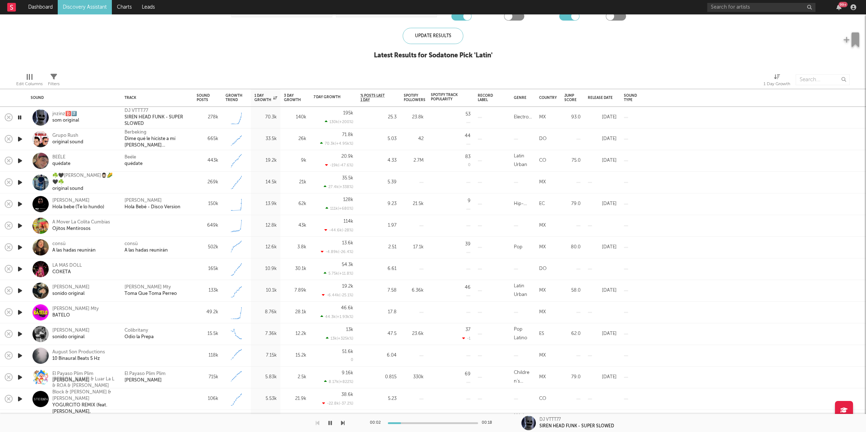
click at [342, 423] on icon "button" at bounding box center [343, 423] width 4 height 6
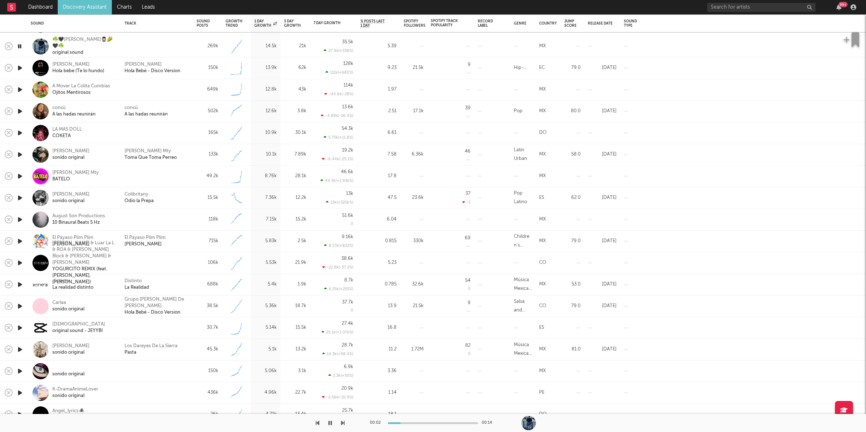
click at [330, 421] on icon "button" at bounding box center [330, 423] width 4 height 6
click at [329, 425] on icon "button" at bounding box center [330, 423] width 4 height 6
click at [343, 421] on icon "button" at bounding box center [343, 423] width 4 height 6
click at [342, 423] on icon "button" at bounding box center [343, 423] width 4 height 6
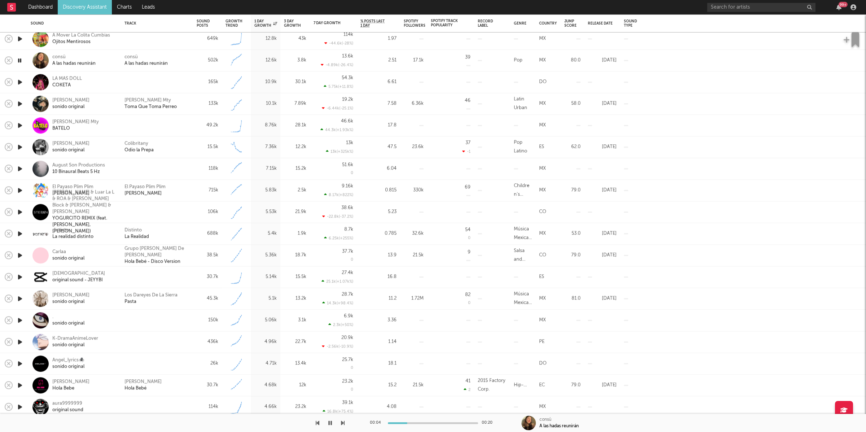
click at [341, 423] on icon "button" at bounding box center [343, 423] width 4 height 6
click at [344, 422] on icon "button" at bounding box center [343, 423] width 4 height 6
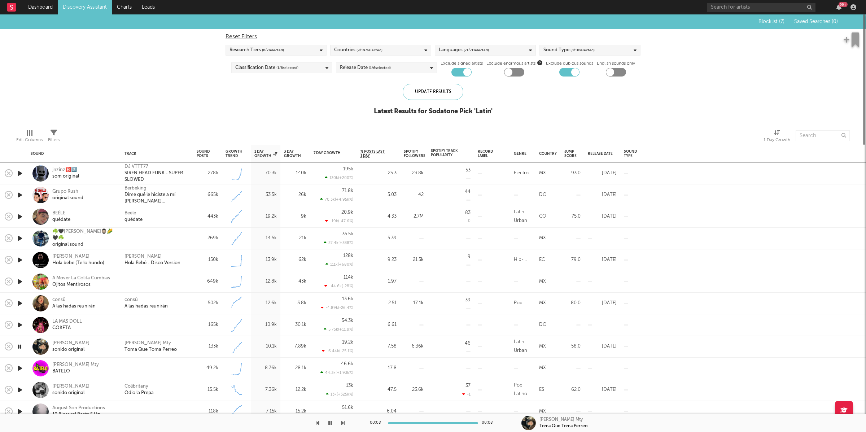
click at [83, 8] on link "Discovery Assistant" at bounding box center [85, 7] width 54 height 14
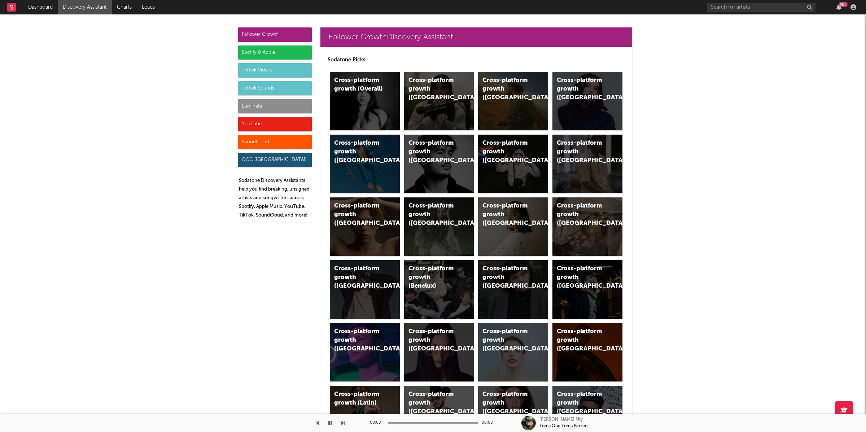
drag, startPoint x: 268, startPoint y: 106, endPoint x: 294, endPoint y: 100, distance: 26.3
click at [268, 106] on div "Luminate" at bounding box center [275, 106] width 74 height 14
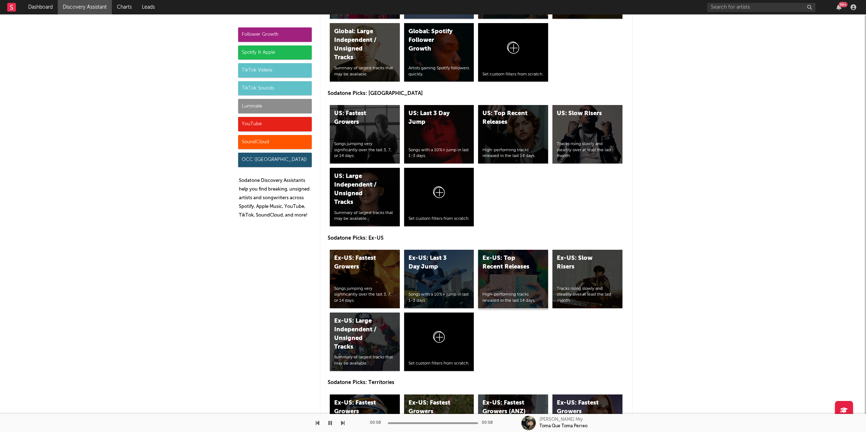
scroll to position [3317, 0]
click at [444, 208] on div at bounding box center [438, 194] width 61 height 44
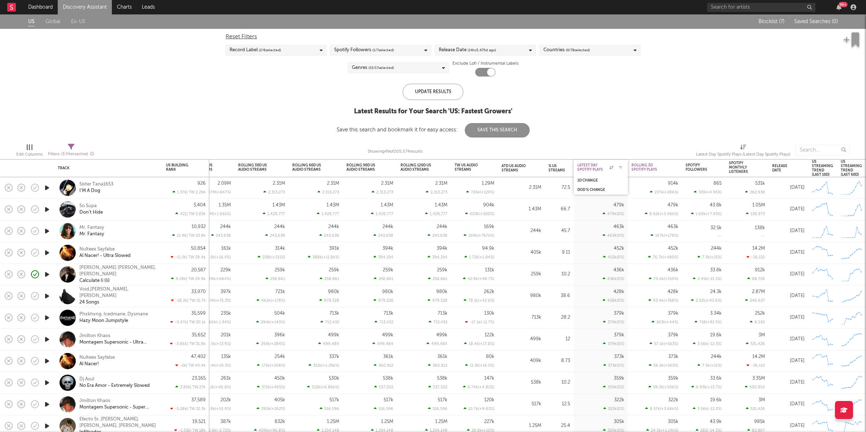
click at [595, 167] on div "Latest Day Spotify Plays" at bounding box center [595, 167] width 36 height 9
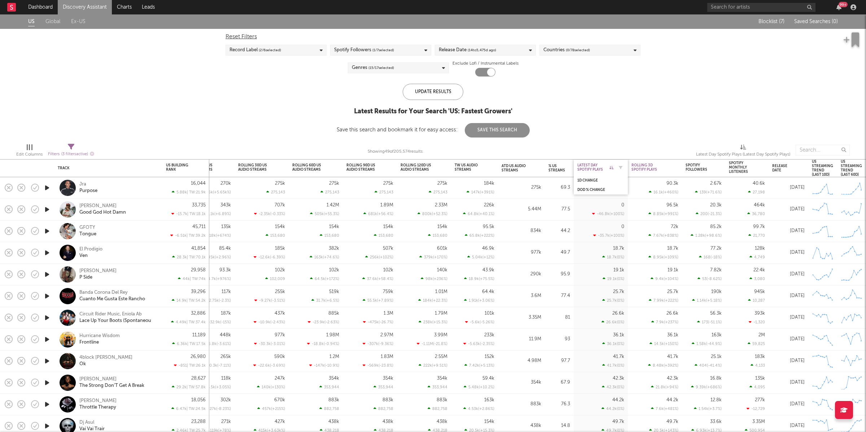
click at [605, 169] on div "Latest Day Spotify Plays" at bounding box center [595, 167] width 36 height 9
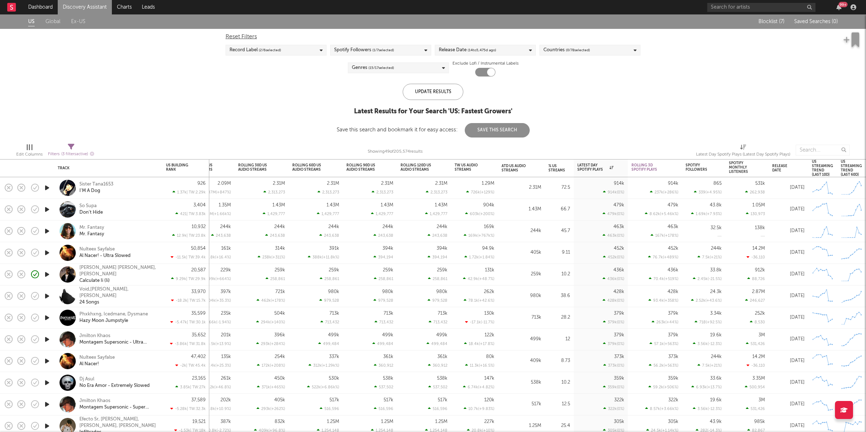
click at [556, 51] on div "Countries ( 0 / 78 selected)" at bounding box center [566, 50] width 47 height 9
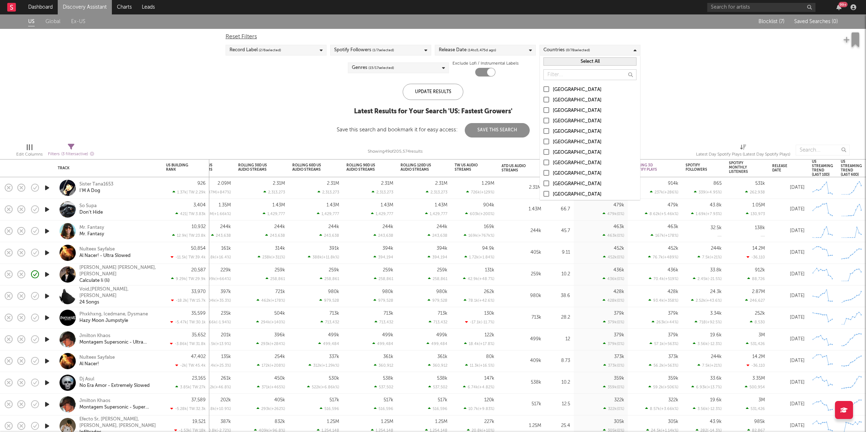
click at [593, 91] on div "[GEOGRAPHIC_DATA]" at bounding box center [595, 89] width 84 height 9
click at [543, 91] on input "[GEOGRAPHIC_DATA]" at bounding box center [543, 89] width 0 height 9
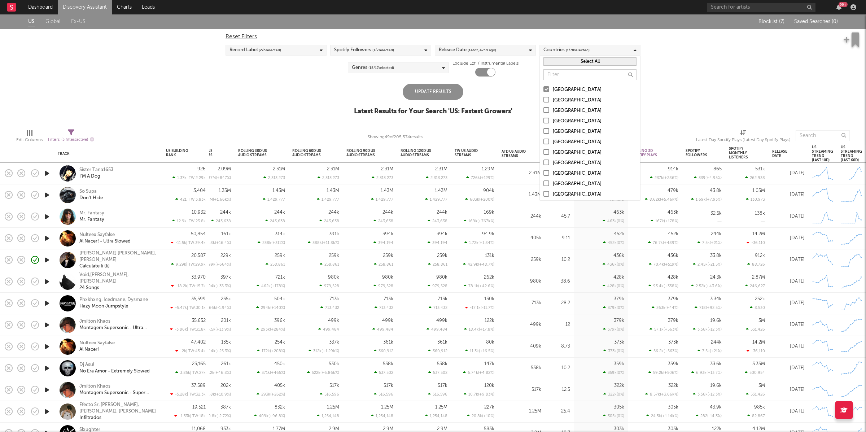
drag, startPoint x: 707, startPoint y: 88, endPoint x: 624, endPoint y: 84, distance: 83.4
click at [707, 88] on div "US Global Ex-US Blocklist ( 7 ) Saved Searches ( 0 ) Reset Filters Record Label…" at bounding box center [433, 68] width 866 height 109
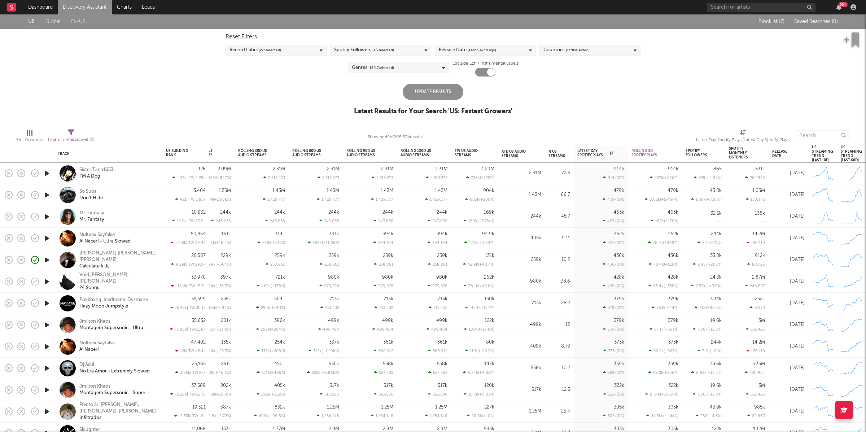
click at [398, 63] on div "Genres ( 15 / 17 selected)" at bounding box center [398, 67] width 101 height 11
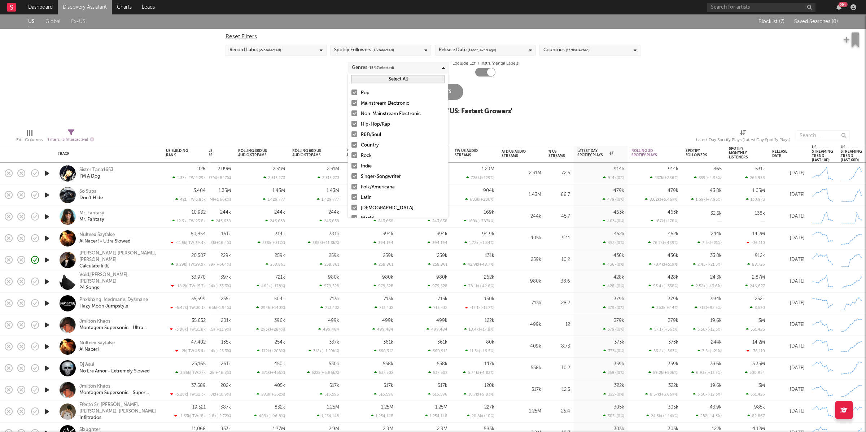
click at [380, 89] on div "Pop" at bounding box center [403, 93] width 84 height 9
click at [351, 89] on input "Pop" at bounding box center [351, 93] width 0 height 9
click at [383, 101] on div "Mainstream Electronic" at bounding box center [403, 103] width 84 height 9
click at [351, 101] on input "Mainstream Electronic" at bounding box center [351, 103] width 0 height 9
click at [388, 111] on div "Non-Mainstream Electronic" at bounding box center [403, 114] width 84 height 9
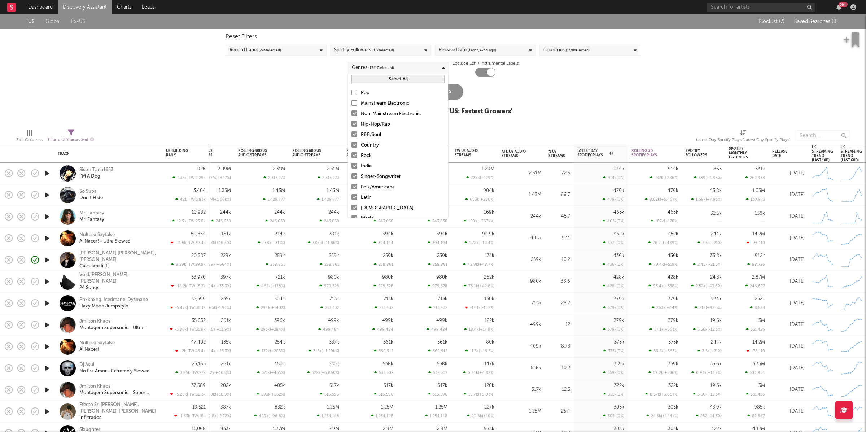
click at [351, 111] on input "Non-Mainstream Electronic" at bounding box center [351, 114] width 0 height 9
click at [376, 142] on div "Country" at bounding box center [403, 145] width 84 height 9
click at [351, 142] on input "Country" at bounding box center [351, 145] width 0 height 9
drag, startPoint x: 371, startPoint y: 155, endPoint x: 371, endPoint y: 159, distance: 4.0
click at [371, 155] on div "Rock" at bounding box center [403, 155] width 84 height 9
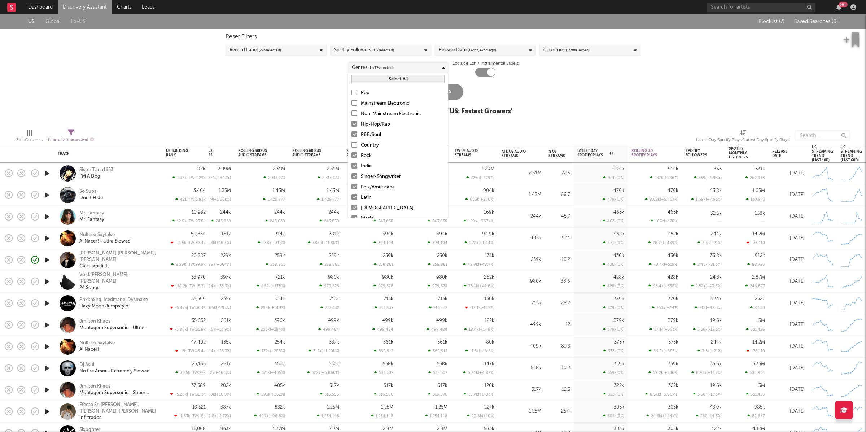
click at [351, 155] on input "Rock" at bounding box center [351, 155] width 0 height 9
click at [371, 161] on div "Pop Mainstream Electronic Non-Mainstream Electronic Hip-Hop/Rap R&B/Soul Countr…" at bounding box center [398, 176] width 100 height 183
click at [371, 164] on div "Indie" at bounding box center [403, 166] width 84 height 9
click at [351, 164] on input "Indie" at bounding box center [351, 166] width 0 height 9
click at [378, 181] on div "Singer-Songwriter" at bounding box center [403, 176] width 84 height 9
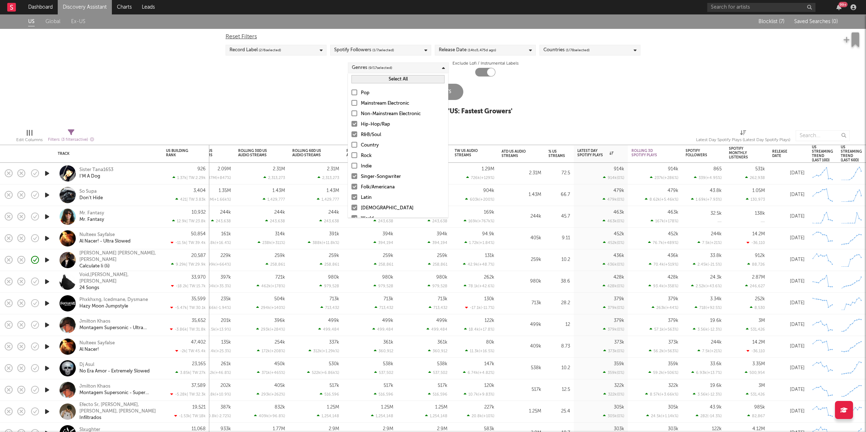
click at [351, 181] on input "Singer-Songwriter" at bounding box center [351, 176] width 0 height 9
click at [378, 186] on div "Folk/Americana" at bounding box center [403, 187] width 84 height 9
click at [351, 186] on input "Folk/Americana" at bounding box center [351, 187] width 0 height 9
click at [377, 196] on div "Latin" at bounding box center [403, 197] width 84 height 9
click at [351, 196] on input "Latin" at bounding box center [351, 197] width 0 height 9
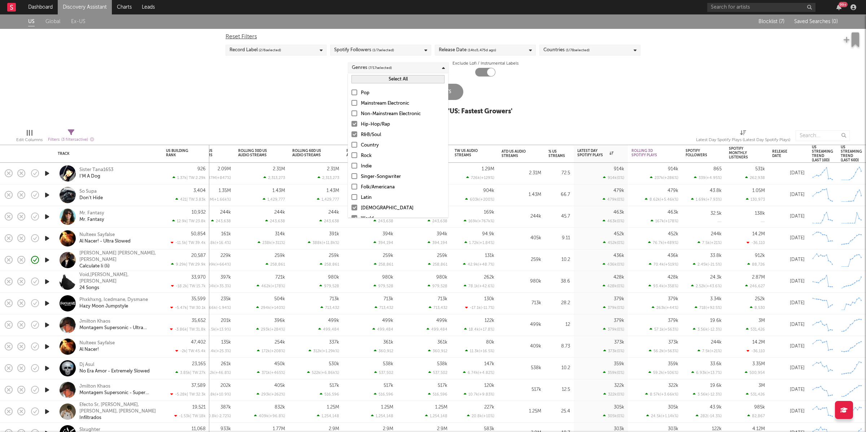
click at [376, 198] on div "Latin" at bounding box center [403, 197] width 84 height 9
click at [351, 198] on input "Latin" at bounding box center [351, 197] width 0 height 9
click at [375, 204] on div "African" at bounding box center [403, 208] width 84 height 9
click at [351, 204] on input "African" at bounding box center [351, 208] width 0 height 9
click at [375, 195] on div "Latin" at bounding box center [403, 197] width 84 height 9
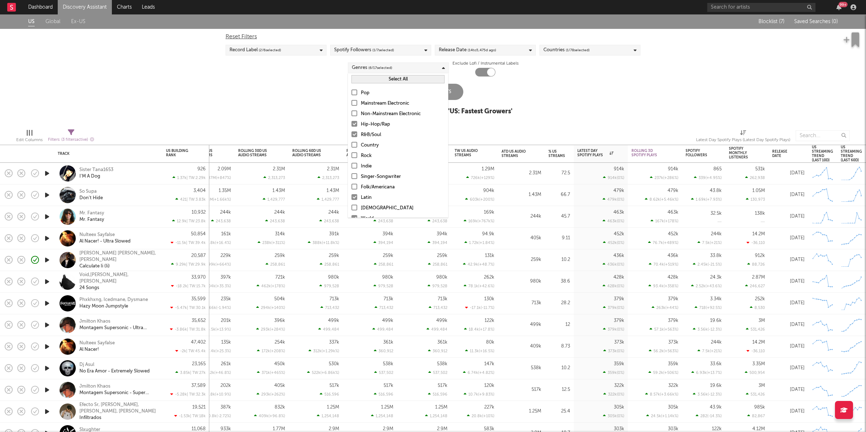
click at [351, 195] on input "Latin" at bounding box center [351, 197] width 0 height 9
click at [377, 204] on div "African" at bounding box center [403, 208] width 84 height 9
click at [351, 204] on input "African" at bounding box center [351, 208] width 0 height 9
click at [378, 177] on div "Christian" at bounding box center [403, 178] width 84 height 9
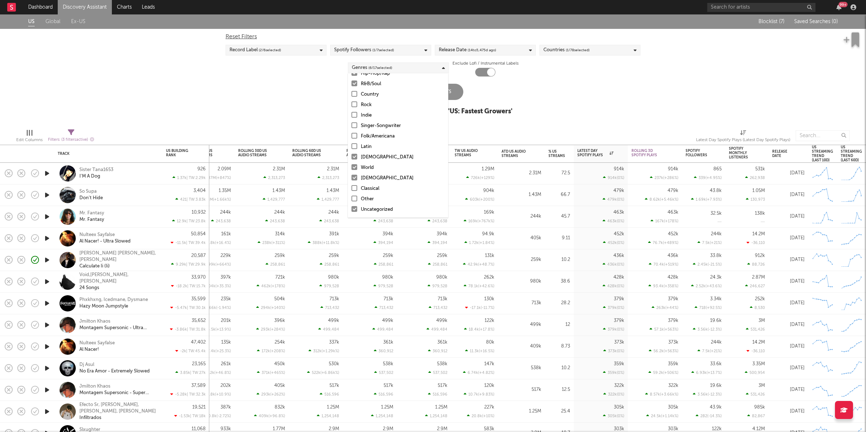
click at [351, 177] on input "Christian" at bounding box center [351, 178] width 0 height 9
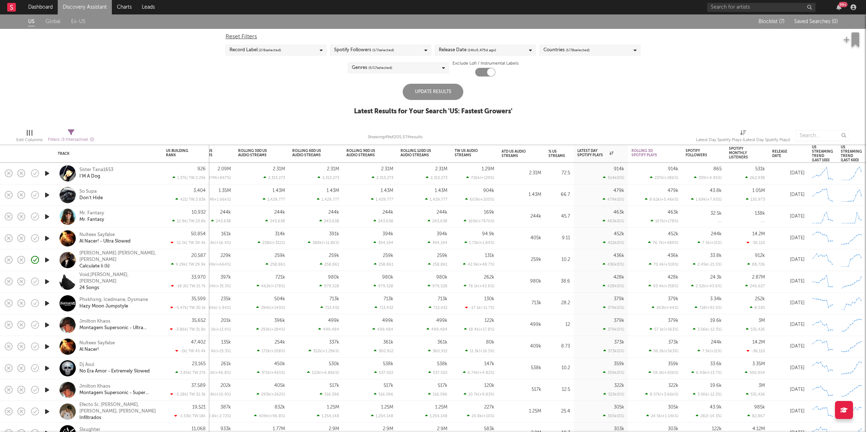
drag, startPoint x: 495, startPoint y: 97, endPoint x: 447, endPoint y: 97, distance: 48.0
click at [495, 97] on div "Update Results Latest Results for Your Search ' US: Fastest Growers '" at bounding box center [433, 103] width 158 height 39
click at [446, 97] on div "Update Results" at bounding box center [433, 92] width 61 height 16
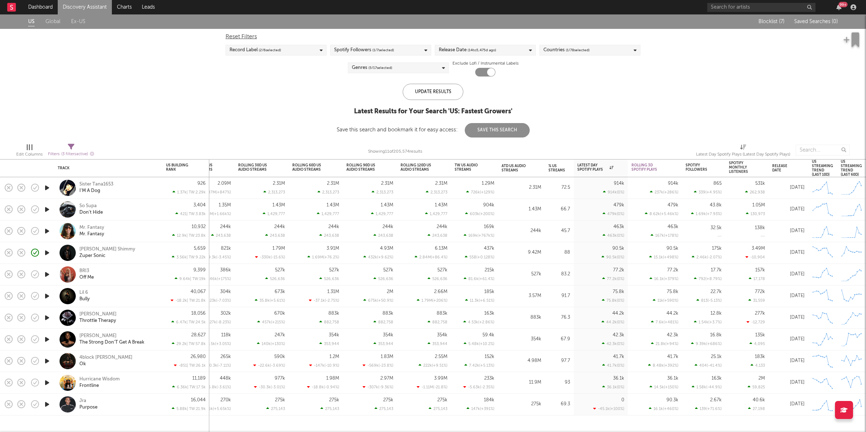
click at [71, 151] on div "Filters ( 3 filters active)" at bounding box center [71, 154] width 46 height 9
select select "between"
select select "max"
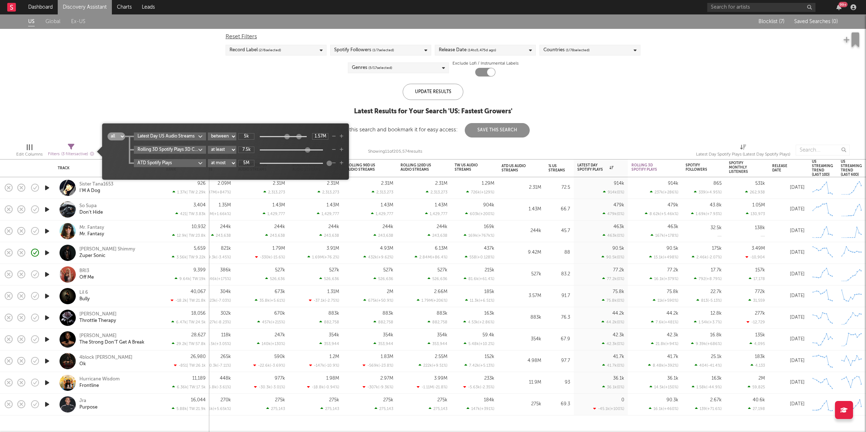
type input "2.2M"
drag, startPoint x: 301, startPoint y: 138, endPoint x: 310, endPoint y: 138, distance: 9.0
click at [309, 138] on div at bounding box center [306, 135] width 5 height 5
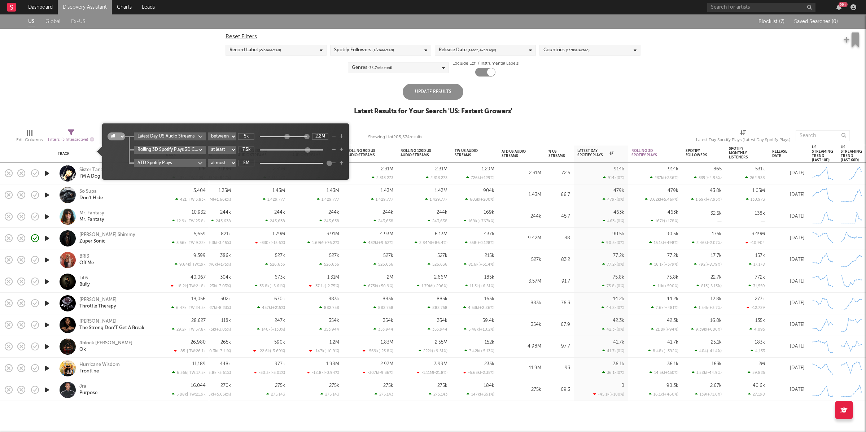
click at [335, 149] on icon "button" at bounding box center [334, 150] width 4 height 4
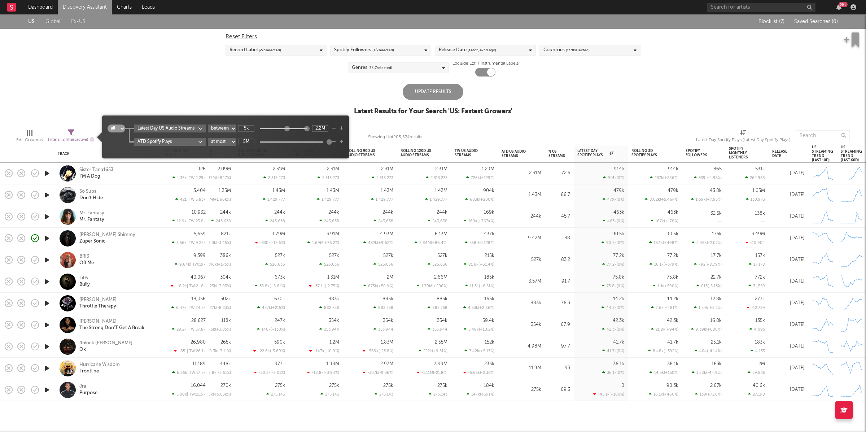
click at [336, 142] on icon "button" at bounding box center [334, 142] width 4 height 4
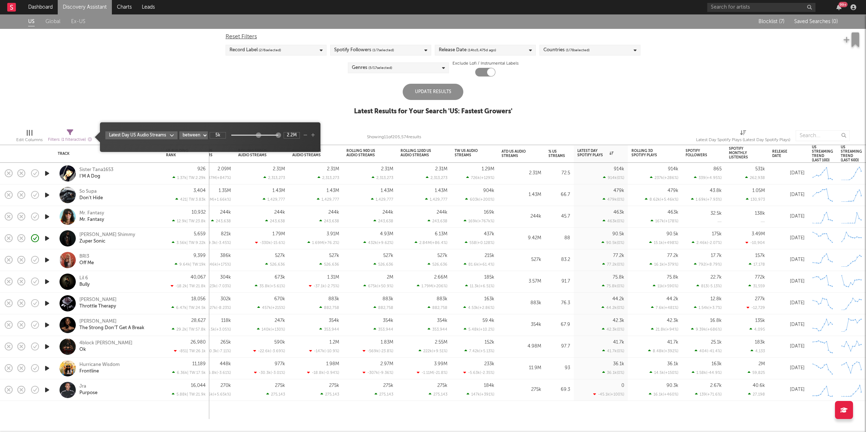
click at [434, 91] on div "Update Results" at bounding box center [433, 92] width 61 height 16
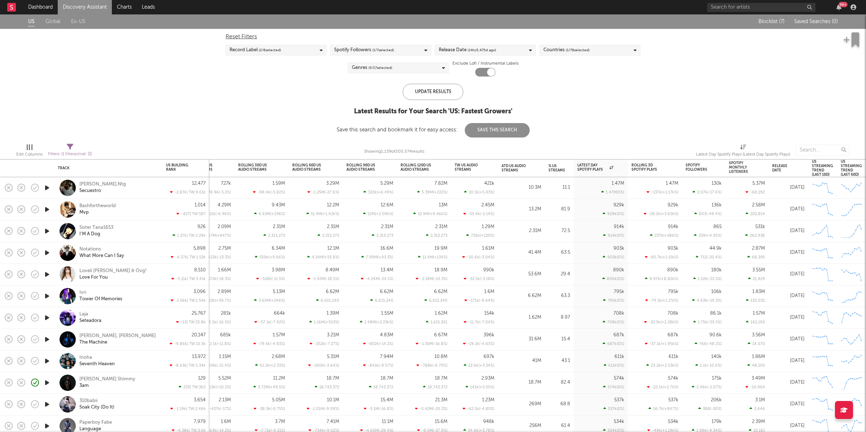
click at [45, 187] on icon "button" at bounding box center [47, 187] width 8 height 9
drag, startPoint x: 50, startPoint y: 209, endPoint x: 66, endPoint y: 208, distance: 16.3
click at [50, 209] on icon "button" at bounding box center [47, 209] width 8 height 9
click at [46, 208] on icon "button" at bounding box center [46, 209] width 7 height 9
click at [46, 255] on icon "button" at bounding box center [47, 252] width 8 height 9
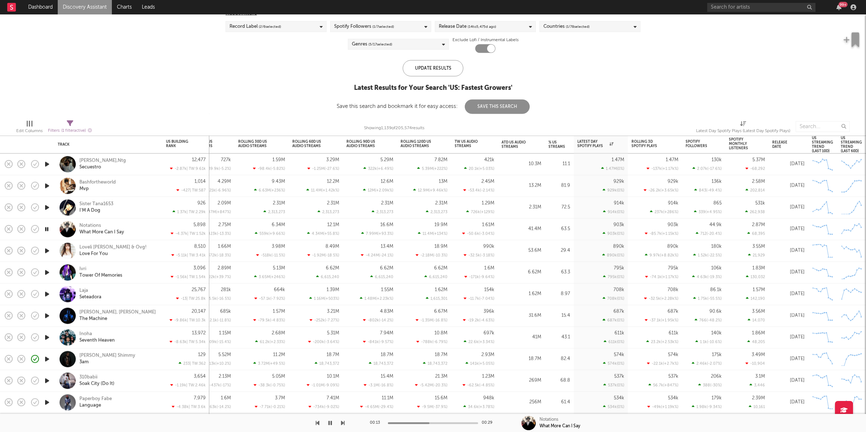
click at [343, 423] on icon "button" at bounding box center [343, 423] width 4 height 6
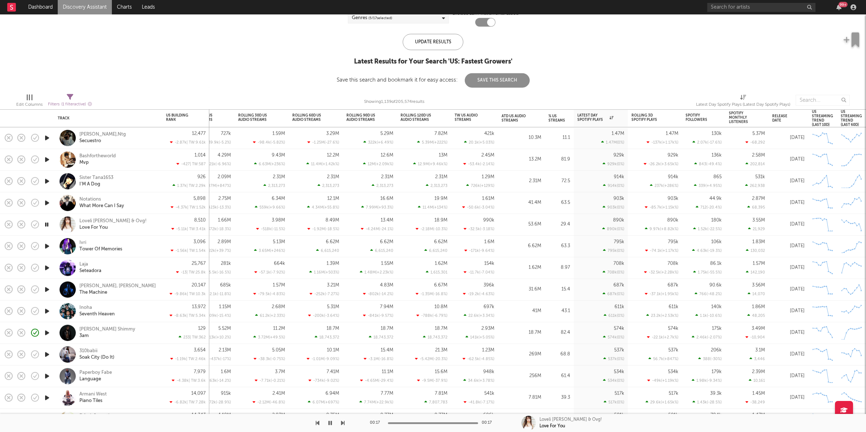
click at [48, 268] on icon "button" at bounding box center [47, 267] width 8 height 9
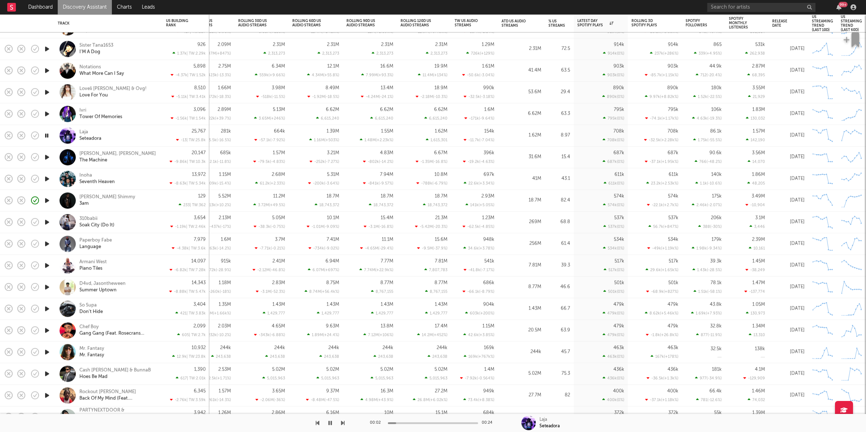
click at [47, 158] on icon "button" at bounding box center [47, 157] width 8 height 9
click at [47, 157] on icon "button" at bounding box center [46, 157] width 7 height 9
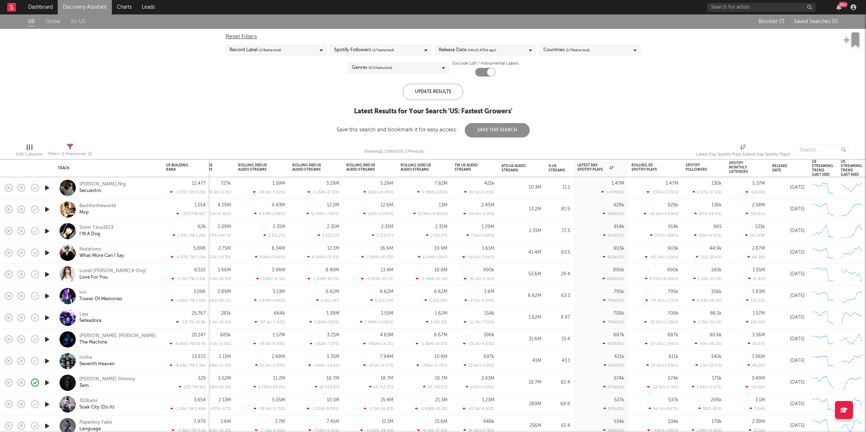
click at [277, 50] on span "( 2 / 6 selected)" at bounding box center [270, 50] width 22 height 9
click at [383, 52] on span "( 1 / 7 selected)" at bounding box center [383, 50] width 22 height 9
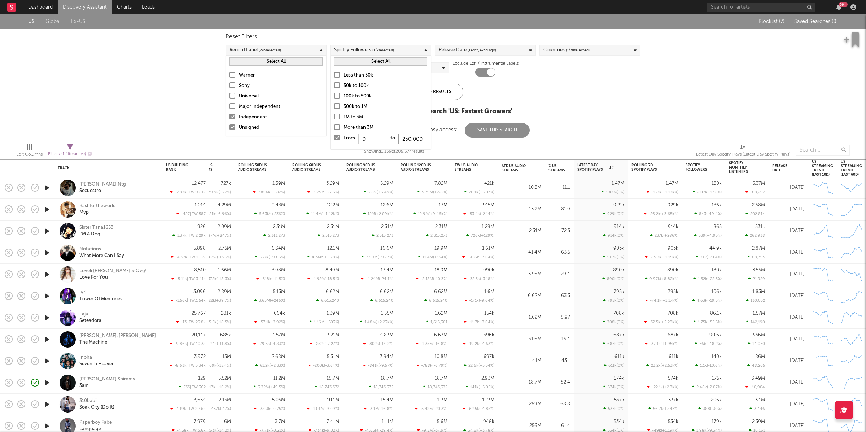
click at [422, 139] on input "250,000" at bounding box center [412, 138] width 29 height 11
click at [408, 136] on input "250,000" at bounding box center [412, 138] width 29 height 11
click at [336, 76] on div at bounding box center [337, 75] width 6 height 6
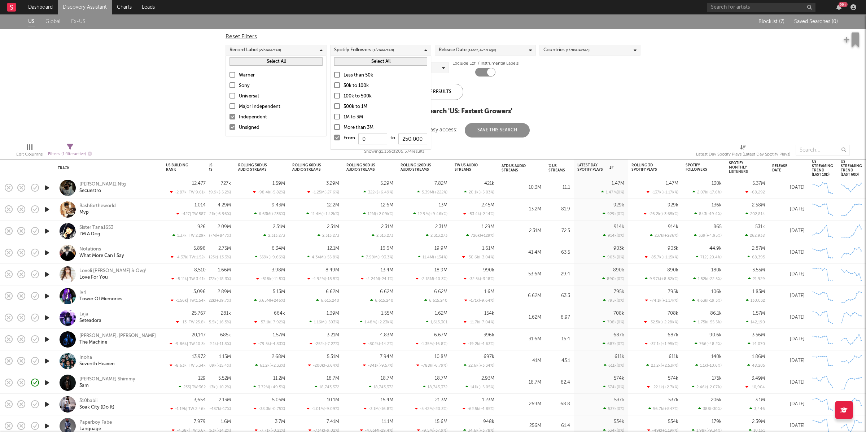
click at [334, 76] on input "Less than 50k" at bounding box center [334, 75] width 0 height 9
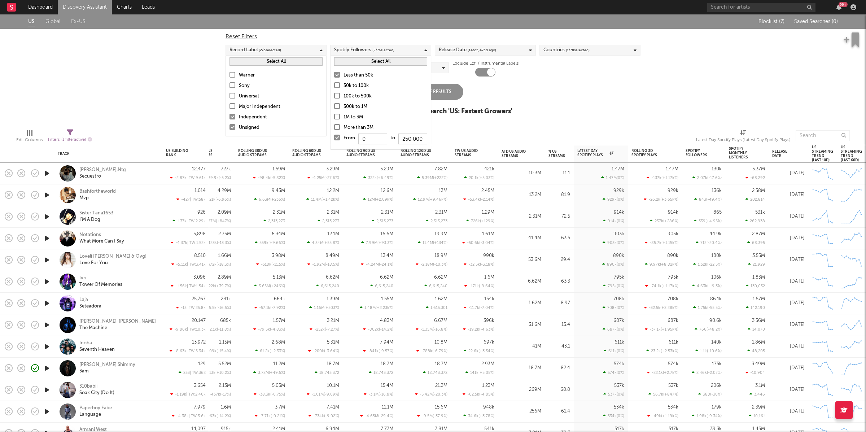
click at [338, 87] on div at bounding box center [337, 85] width 6 height 6
click at [334, 87] on input "50k to 100k" at bounding box center [334, 86] width 0 height 9
click at [336, 93] on div at bounding box center [337, 96] width 6 height 6
click at [334, 92] on input "100k to 500k" at bounding box center [334, 96] width 0 height 9
click at [338, 103] on div at bounding box center [337, 106] width 6 height 6
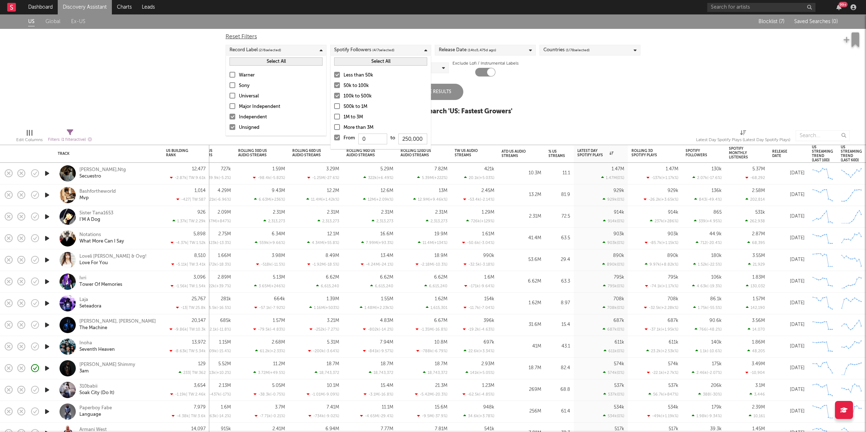
click at [334, 103] on input "500k to 1M" at bounding box center [334, 106] width 0 height 9
drag, startPoint x: 337, startPoint y: 115, endPoint x: 338, endPoint y: 120, distance: 4.5
click at [337, 115] on div at bounding box center [337, 117] width 6 height 6
click at [334, 115] on input "1M to 3M" at bounding box center [334, 117] width 0 height 9
click at [341, 138] on label "From 0 to 250,000" at bounding box center [380, 140] width 93 height 12
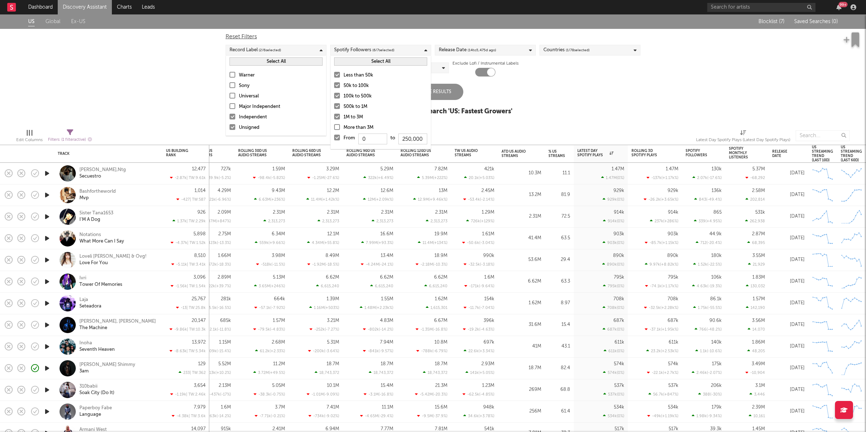
click at [334, 138] on input "From 0 to 250,000" at bounding box center [334, 140] width 0 height 12
click at [579, 75] on div "Reset Filters Record Label ( 2 / 6 selected) Spotify Followers ( 5 / 7 selected…" at bounding box center [433, 53] width 422 height 48
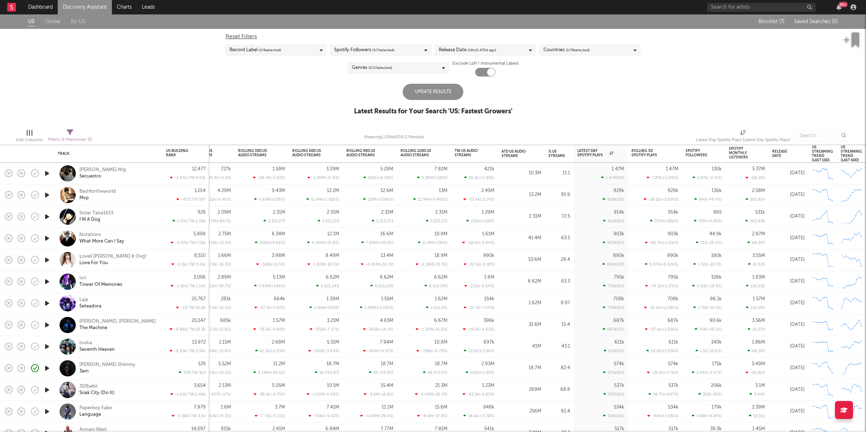
click at [451, 77] on div "US Global Ex-US Blocklist ( 7 ) Saved Searches ( 0 ) Reset Filters Record Label…" at bounding box center [433, 68] width 866 height 109
click at [446, 91] on div "Update Results" at bounding box center [433, 92] width 61 height 16
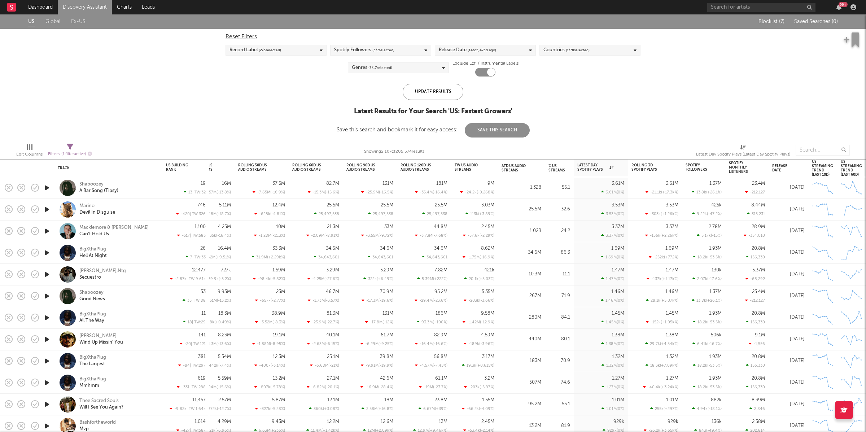
click at [390, 53] on span "( 5 / 7 selected)" at bounding box center [383, 50] width 22 height 9
click at [337, 117] on div at bounding box center [337, 117] width 6 height 6
click at [334, 117] on input "1M to 3M" at bounding box center [334, 117] width 0 height 9
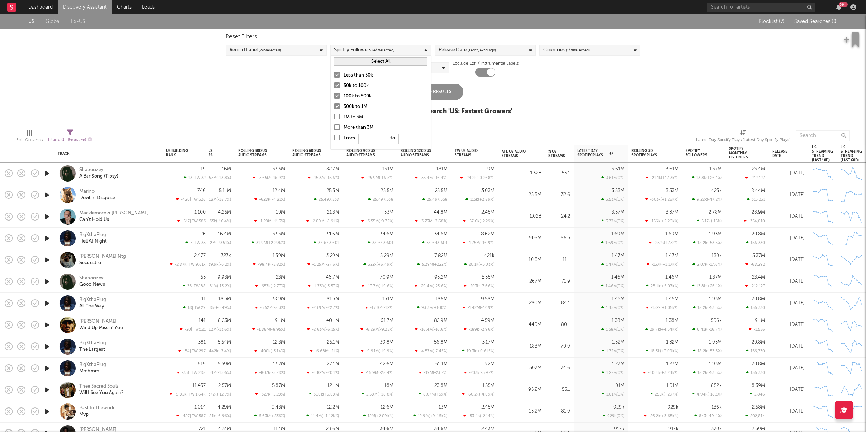
click at [339, 105] on div at bounding box center [337, 106] width 6 height 6
click at [334, 105] on input "500k to 1M" at bounding box center [334, 106] width 0 height 9
click at [441, 94] on div "Update Results" at bounding box center [433, 92] width 61 height 16
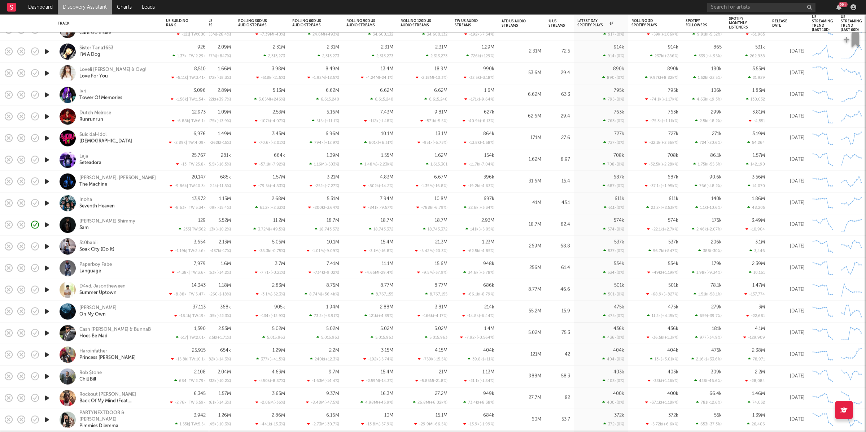
click at [47, 202] on icon "button" at bounding box center [47, 202] width 8 height 9
click at [45, 224] on icon "button" at bounding box center [47, 224] width 8 height 9
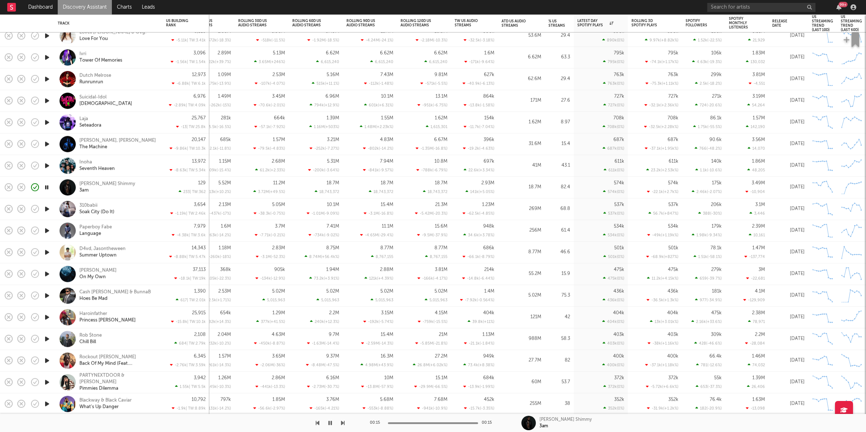
click at [47, 210] on icon "button" at bounding box center [47, 209] width 8 height 9
click at [50, 232] on icon "button" at bounding box center [47, 230] width 8 height 9
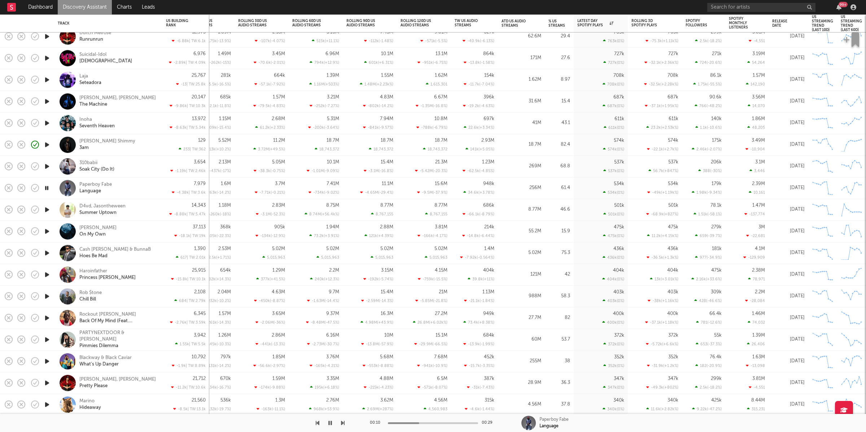
drag, startPoint x: 47, startPoint y: 232, endPoint x: 285, endPoint y: 209, distance: 239.2
click at [48, 232] on icon "button" at bounding box center [47, 231] width 8 height 9
click at [47, 275] on icon "button" at bounding box center [47, 274] width 8 height 9
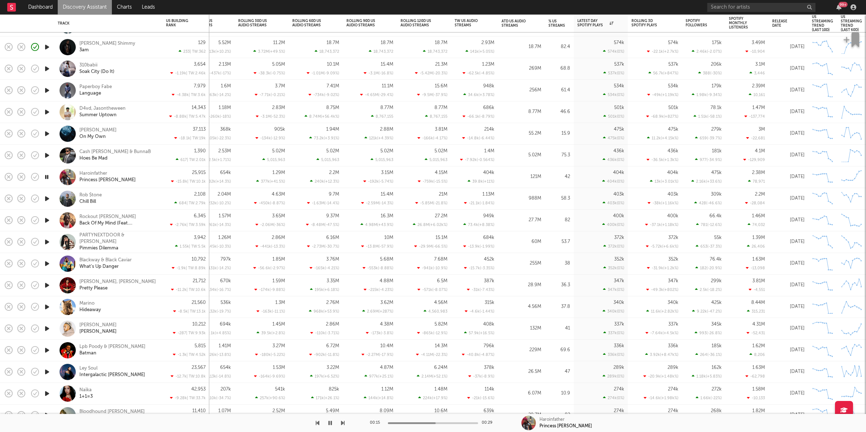
click at [48, 199] on icon "button" at bounding box center [47, 198] width 8 height 9
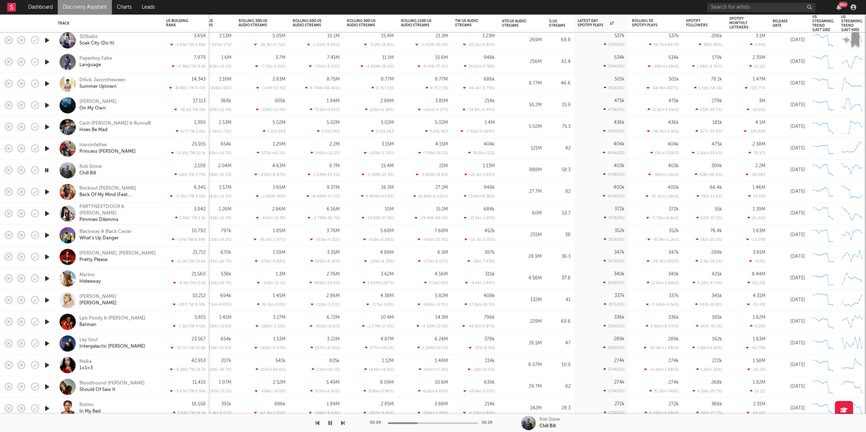
click at [47, 191] on icon "button" at bounding box center [47, 191] width 8 height 9
click at [46, 214] on icon "button" at bounding box center [47, 213] width 8 height 9
click at [47, 235] on icon "button" at bounding box center [47, 234] width 8 height 9
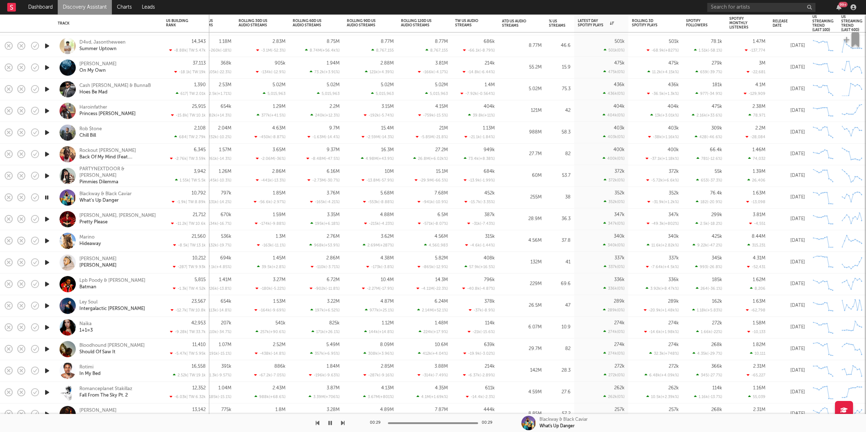
click at [342, 422] on icon "button" at bounding box center [343, 423] width 4 height 6
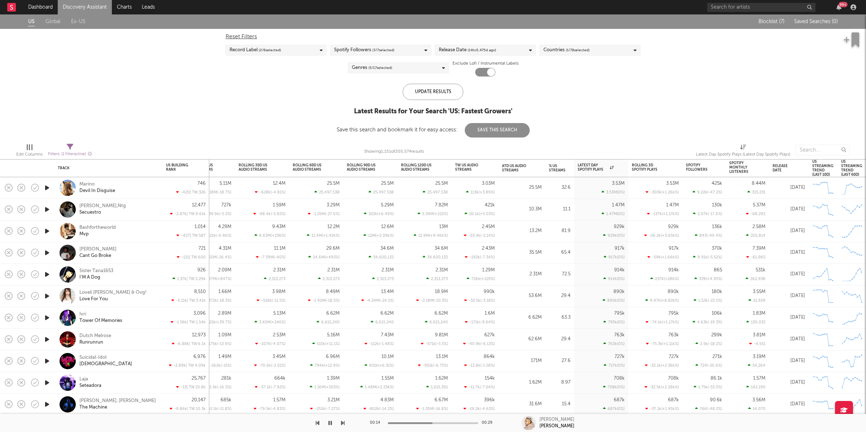
click at [489, 49] on span "( 14 to 5,475 d ago)" at bounding box center [481, 50] width 28 height 9
click at [501, 106] on input "5,475" at bounding box center [500, 106] width 18 height 11
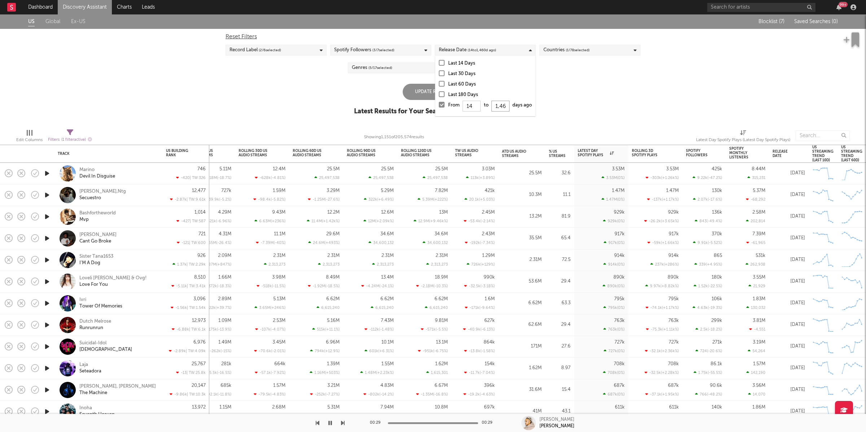
scroll to position [0, 2]
type input "1,460"
click at [471, 107] on input "14" at bounding box center [471, 106] width 18 height 11
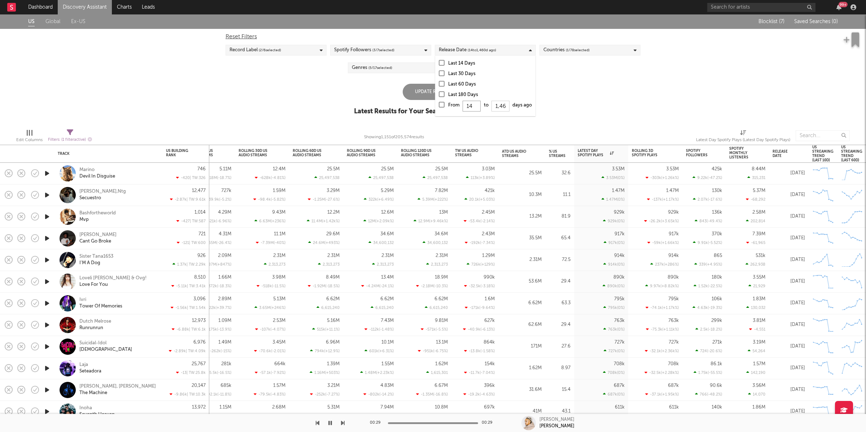
type input "7"
click at [583, 75] on div "Reset Filters Record Label ( 2 / 6 selected) Spotify Followers ( 3 / 7 selected…" at bounding box center [433, 53] width 422 height 48
click at [421, 89] on div "Update Results" at bounding box center [433, 92] width 61 height 16
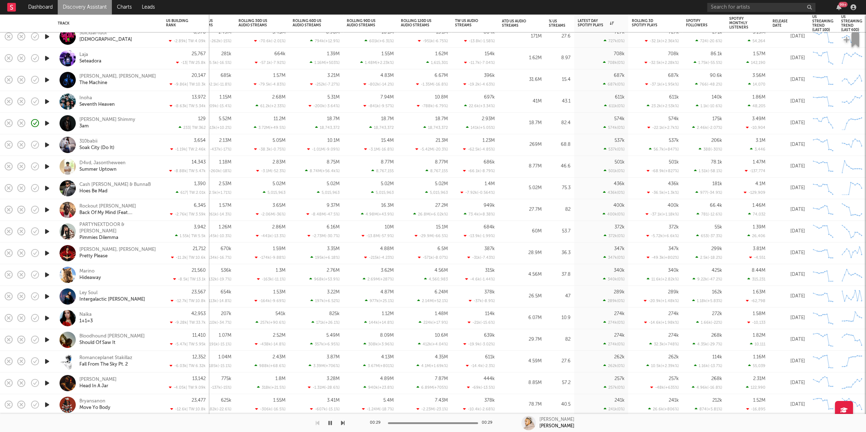
drag, startPoint x: 43, startPoint y: 338, endPoint x: 54, endPoint y: 338, distance: 11.2
click at [44, 338] on icon "button" at bounding box center [47, 339] width 8 height 9
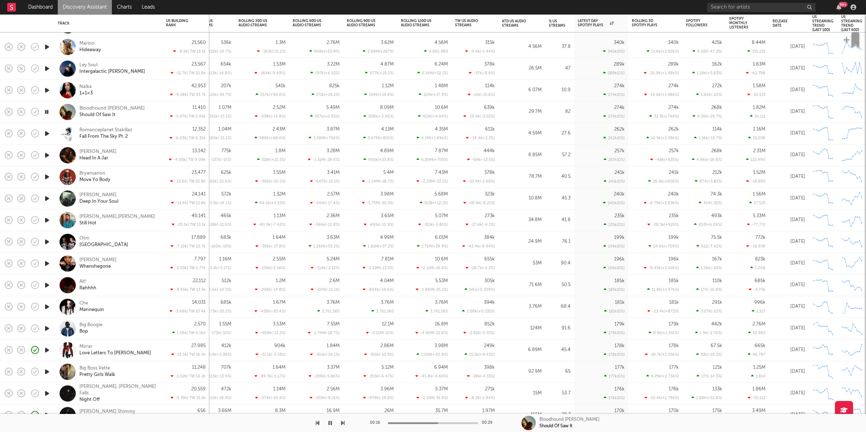
click at [329, 424] on icon "button" at bounding box center [330, 423] width 4 height 6
